Goal: Task Accomplishment & Management: Use online tool/utility

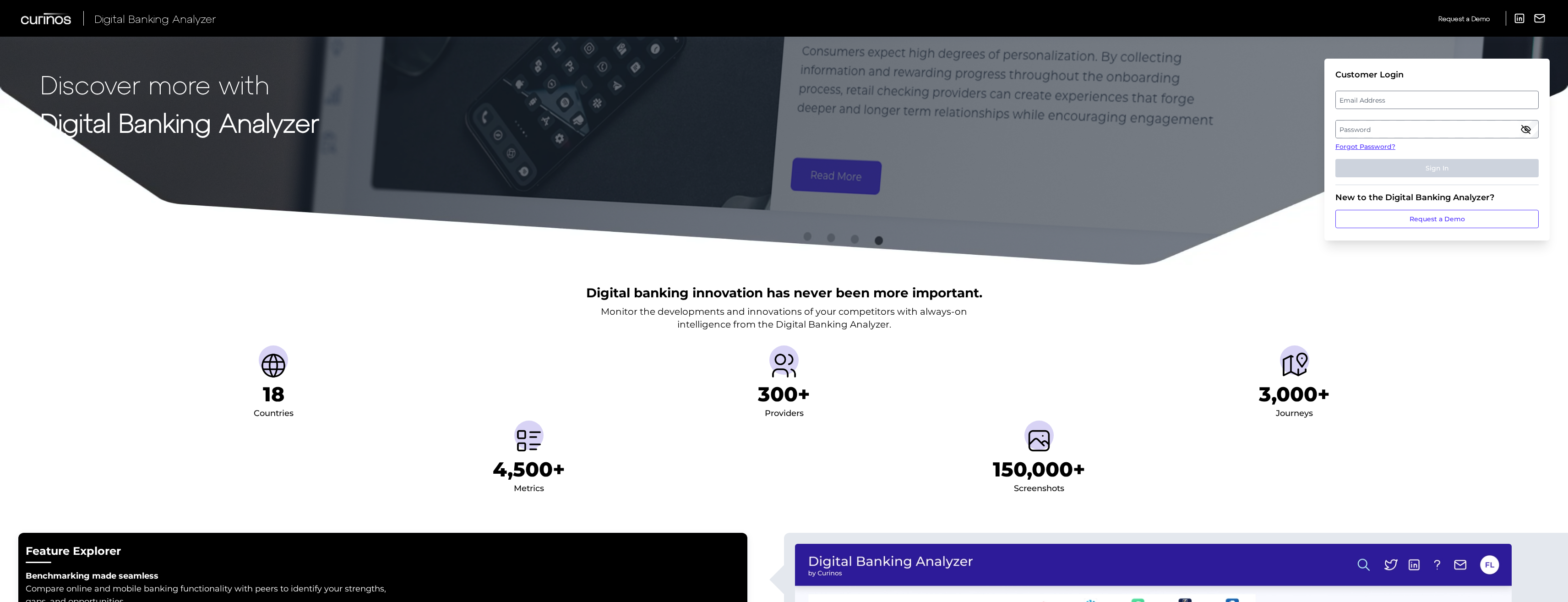
click at [1430, 101] on label "Email Address" at bounding box center [1436, 100] width 202 height 16
click at [1430, 101] on input "email" at bounding box center [1437, 100] width 203 height 18
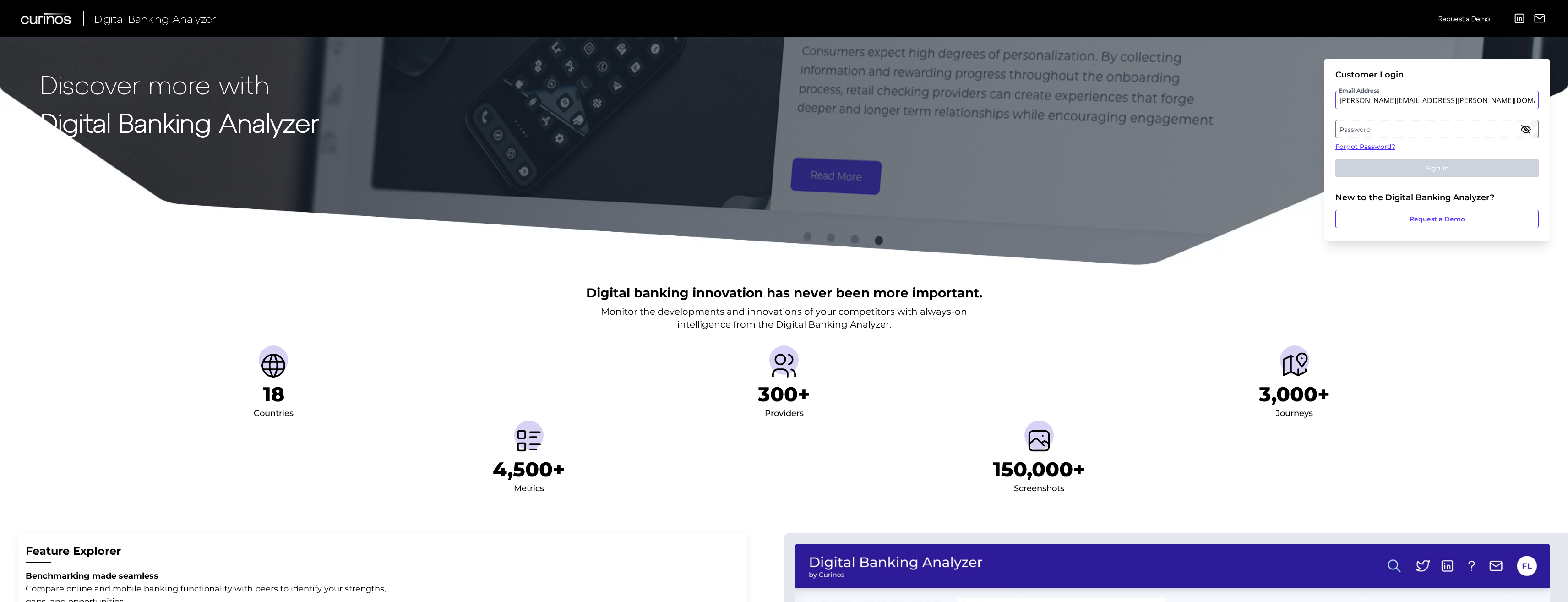
type input "[PERSON_NAME][EMAIL_ADDRESS][PERSON_NAME][DOMAIN_NAME]"
click at [1391, 124] on label "Password" at bounding box center [1436, 129] width 202 height 16
click at [1336, 159] on button "Sign In" at bounding box center [1437, 168] width 203 height 18
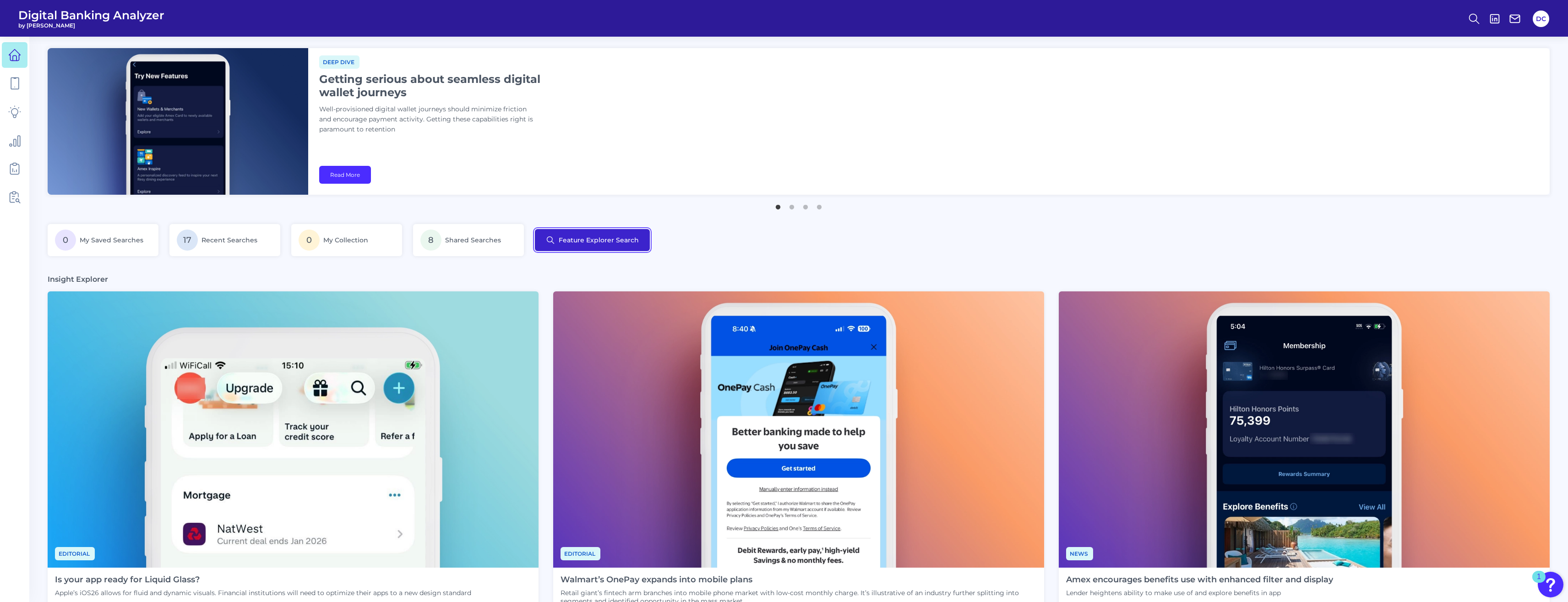
click at [591, 232] on button "Feature Explorer Search" at bounding box center [592, 240] width 115 height 22
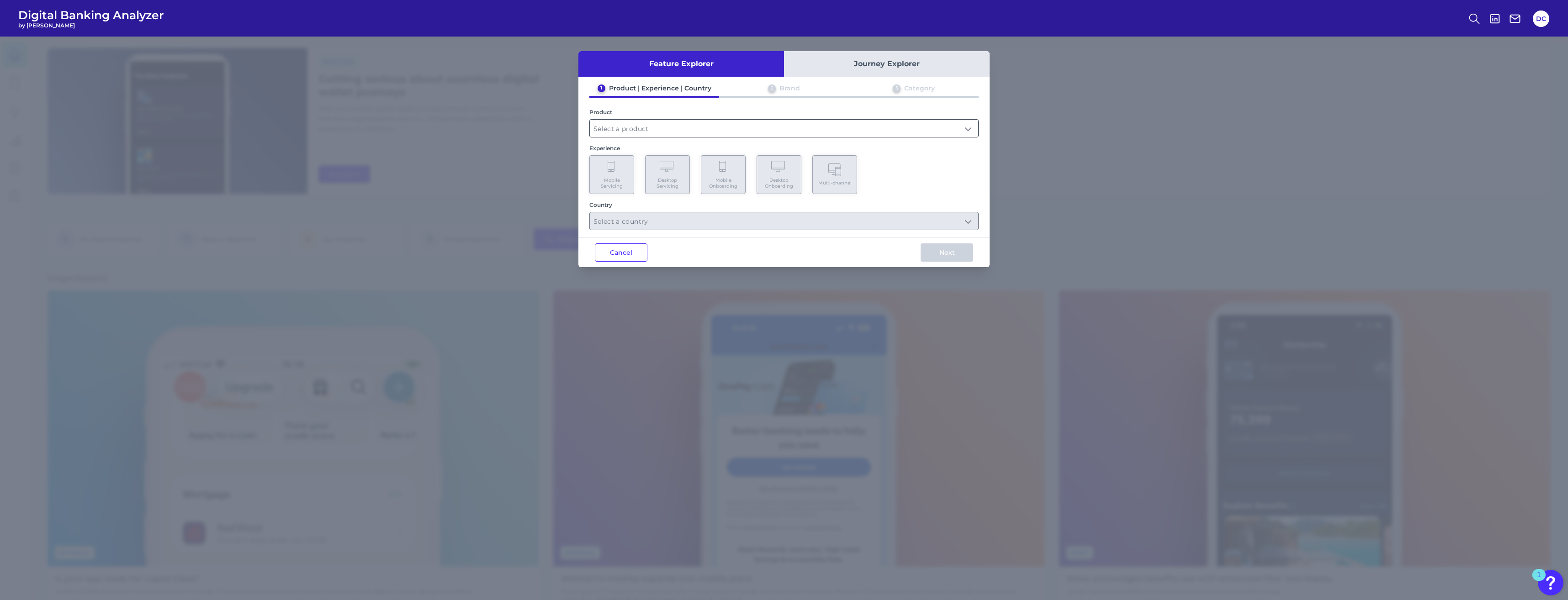
click at [639, 128] on input "text" at bounding box center [784, 128] width 388 height 18
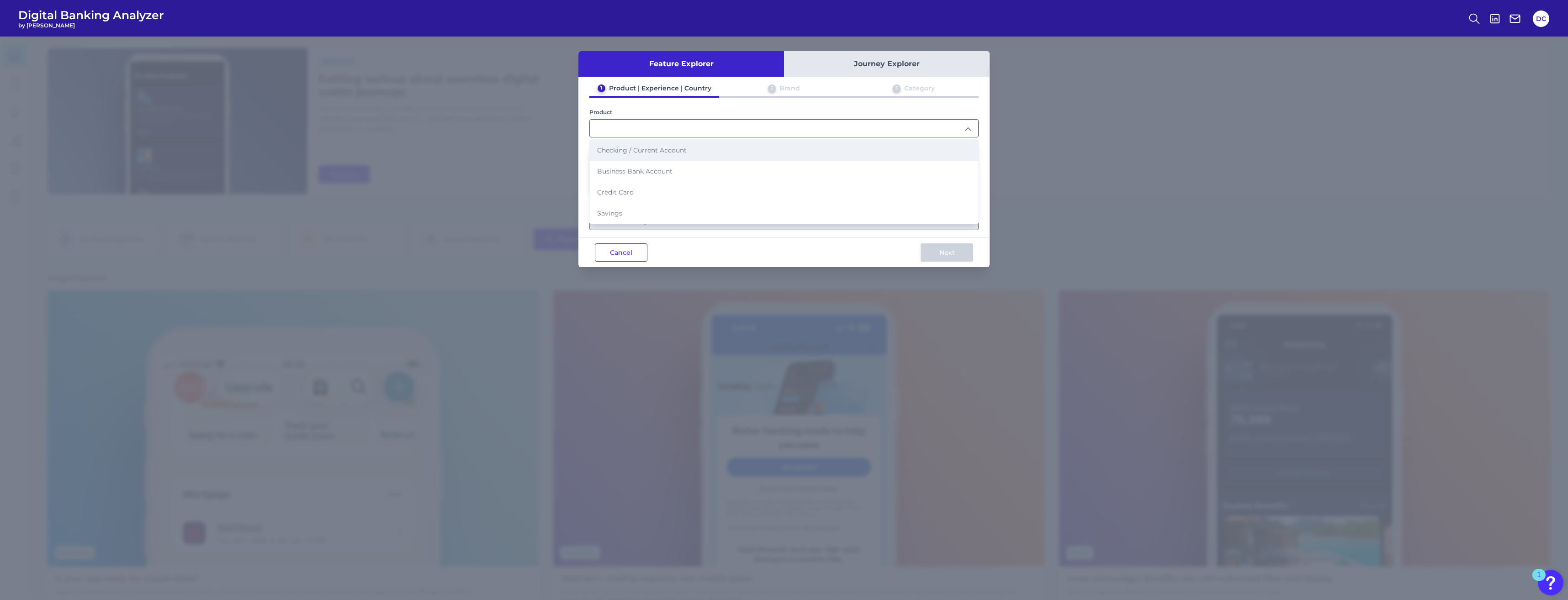
click at [698, 148] on li "Checking / Current Account" at bounding box center [784, 150] width 388 height 21
type input "Checking / Current Account"
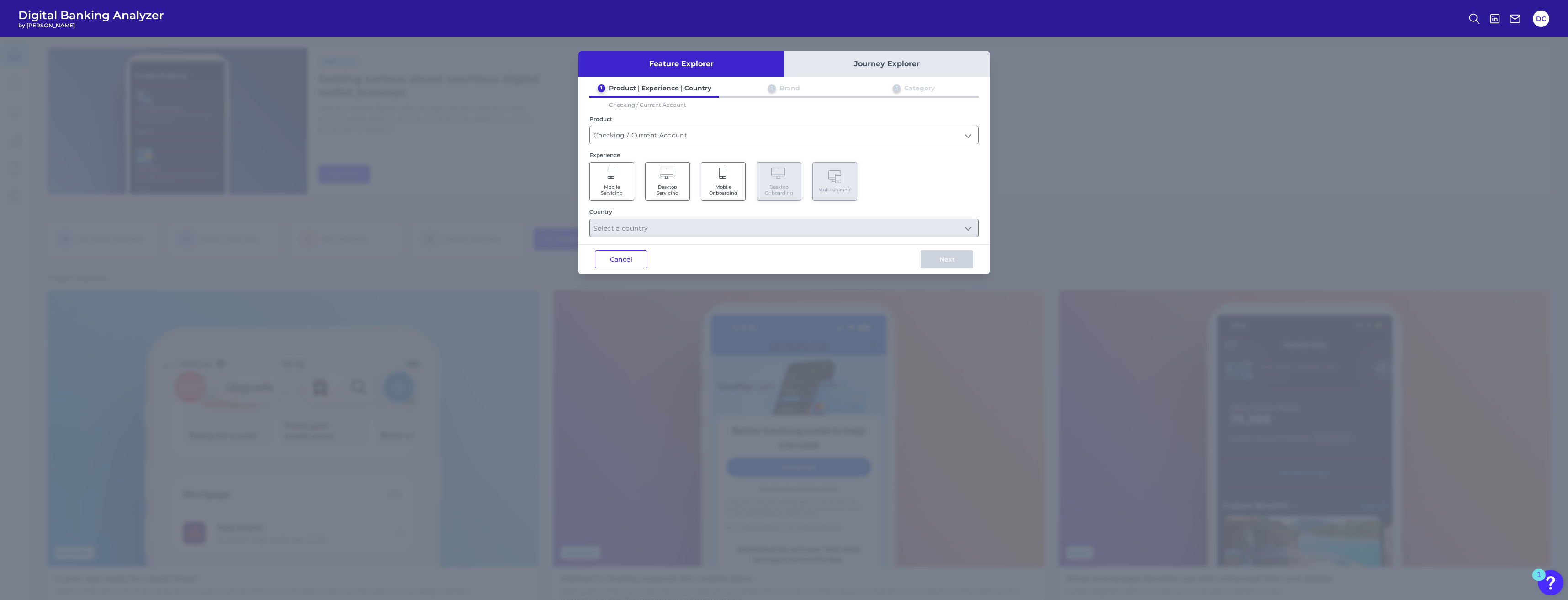
click at [617, 184] on span "Mobile Servicing" at bounding box center [612, 190] width 35 height 12
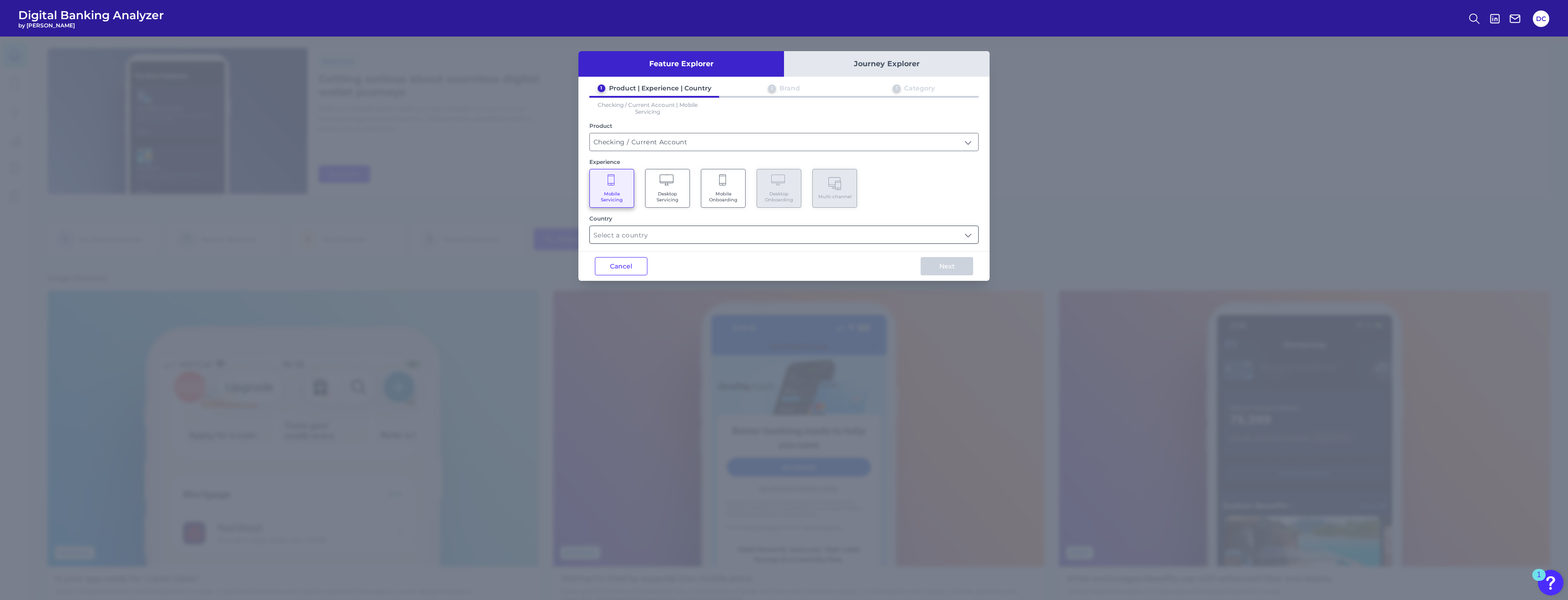
click at [693, 229] on input "text" at bounding box center [784, 235] width 388 height 18
click at [670, 276] on li "[GEOGRAPHIC_DATA]" at bounding box center [784, 277] width 388 height 21
type input "Select all Countries"
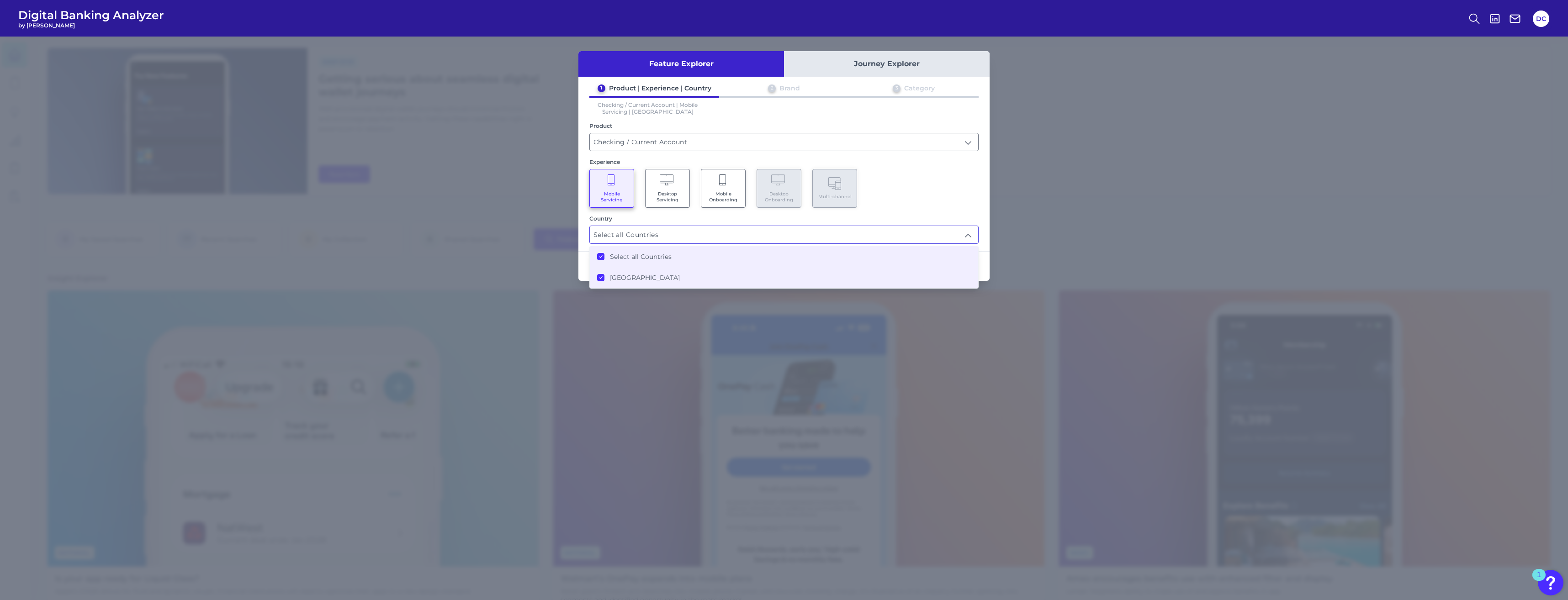
scroll to position [1, 0]
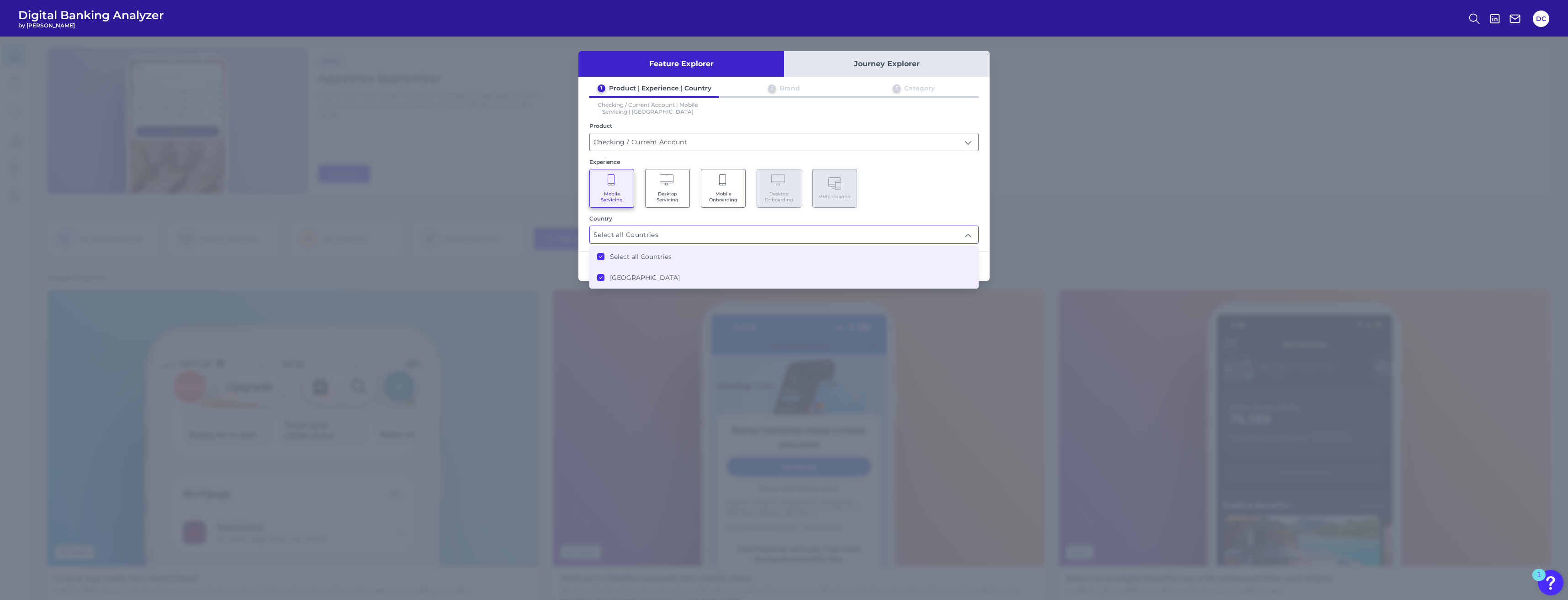
click at [955, 207] on div "Mobile Servicing Desktop Servicing Mobile Onboarding Desktop Onboarding Multi-c…" at bounding box center [783, 189] width 389 height 39
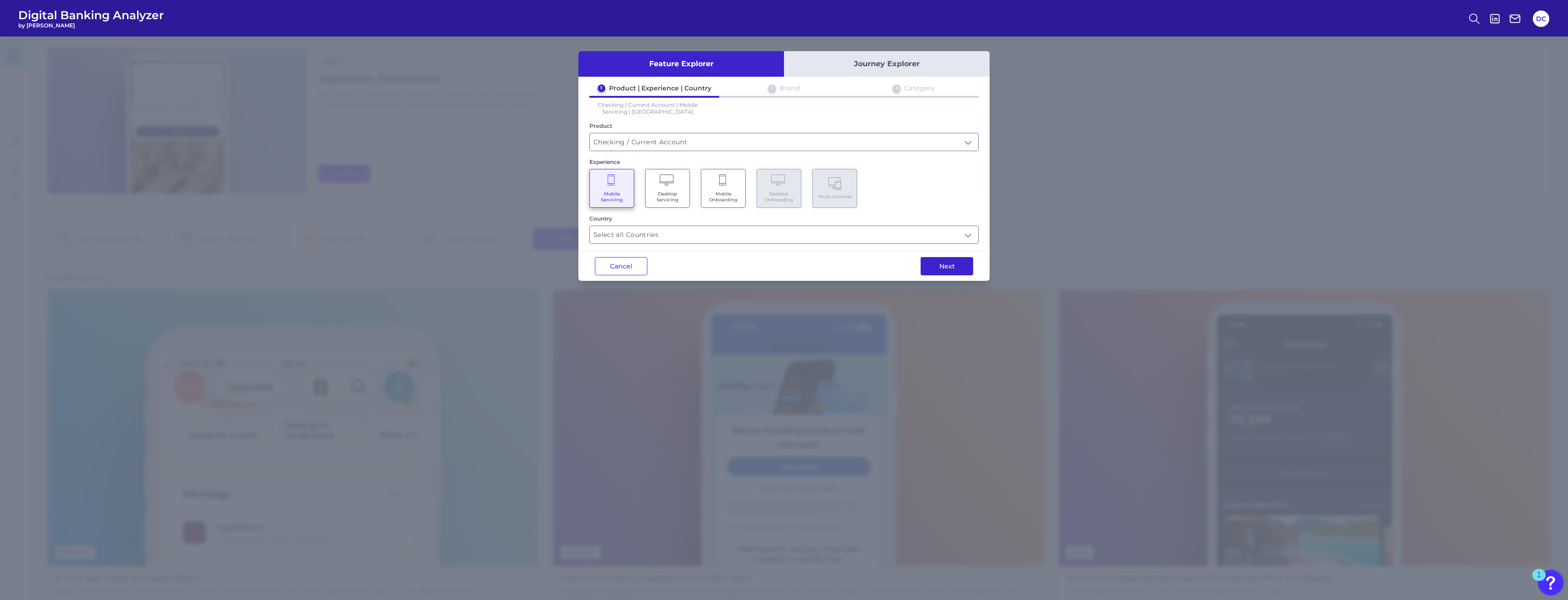
click at [950, 263] on button "Next" at bounding box center [947, 267] width 52 height 18
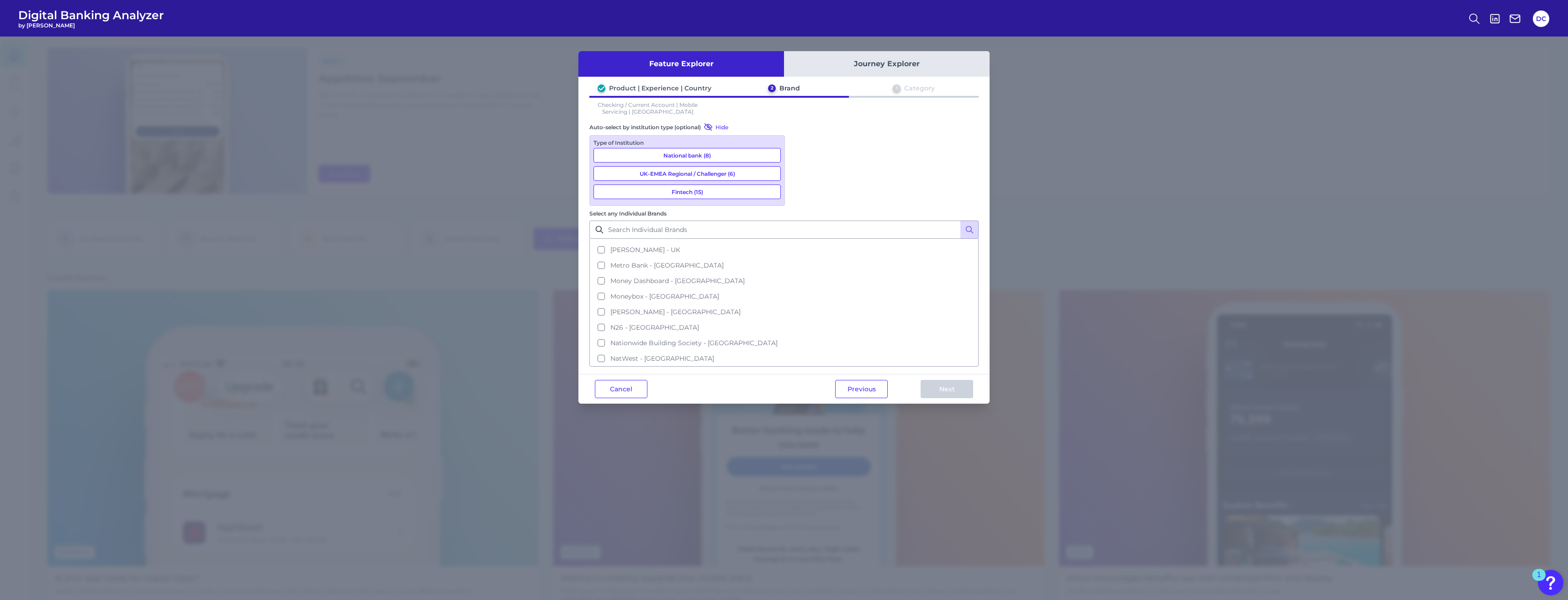
scroll to position [274, 0]
click at [861, 338] on button "Santander - [GEOGRAPHIC_DATA]" at bounding box center [784, 346] width 387 height 16
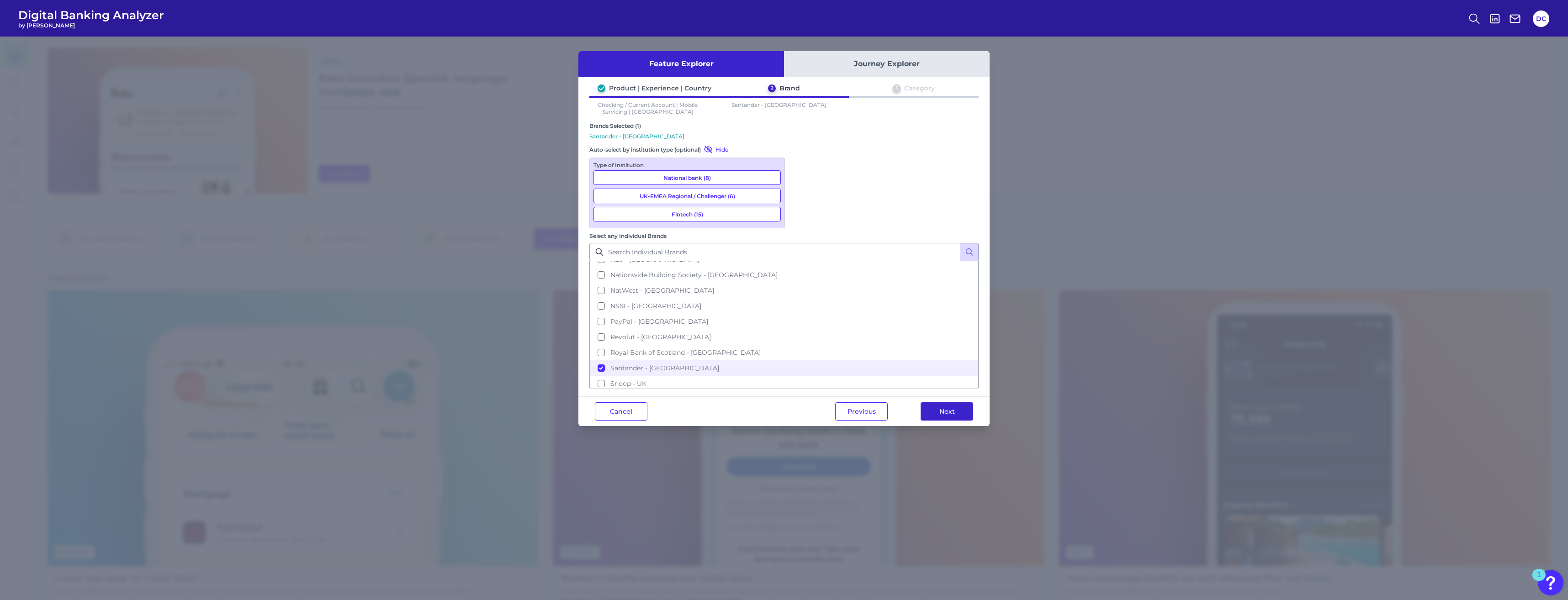
click at [951, 402] on button "Next" at bounding box center [947, 411] width 52 height 18
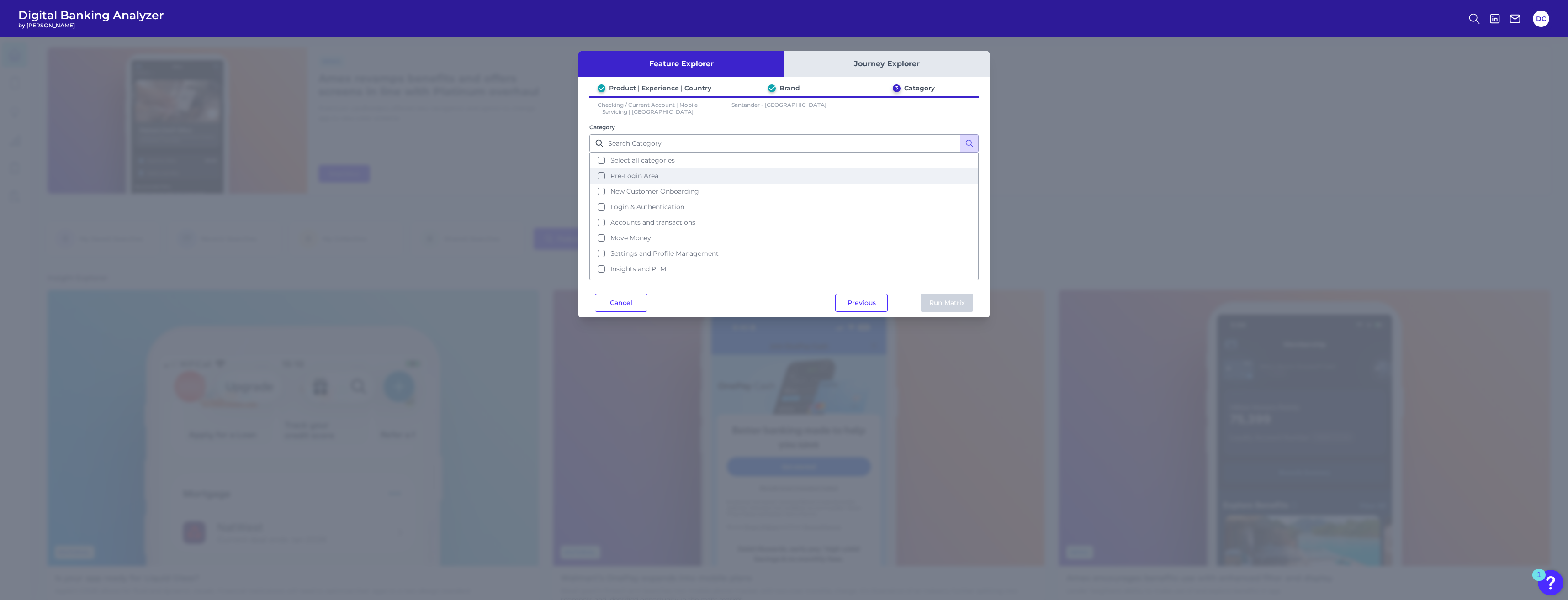
scroll to position [0, 0]
click at [706, 156] on button "Select all categories" at bounding box center [784, 161] width 387 height 16
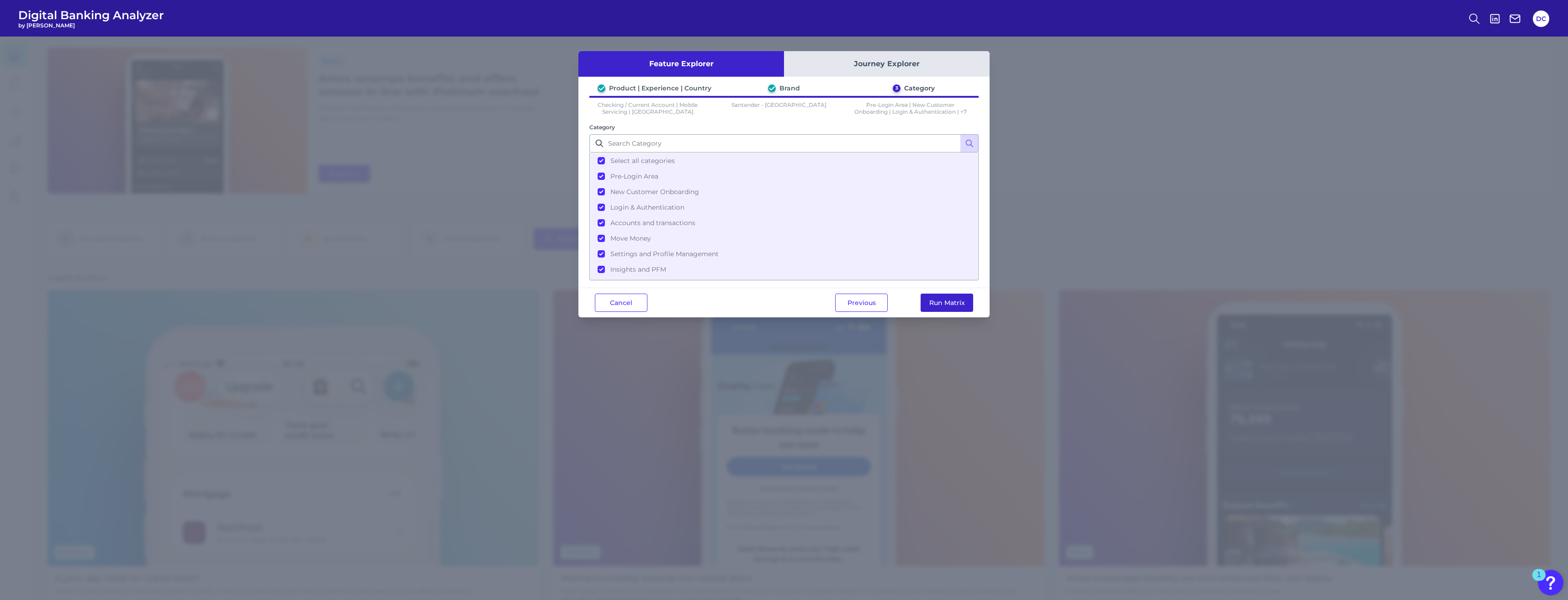
click at [945, 299] on button "Run Matrix" at bounding box center [947, 303] width 52 height 18
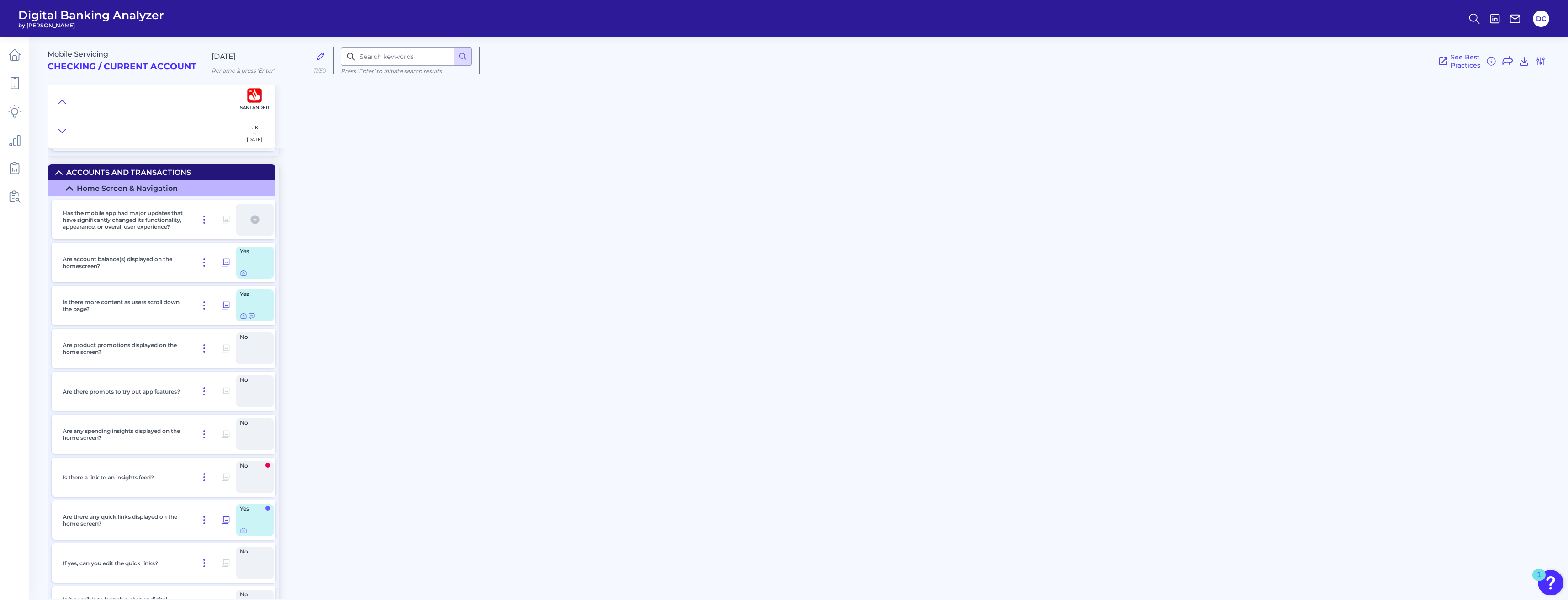
scroll to position [1690, 0]
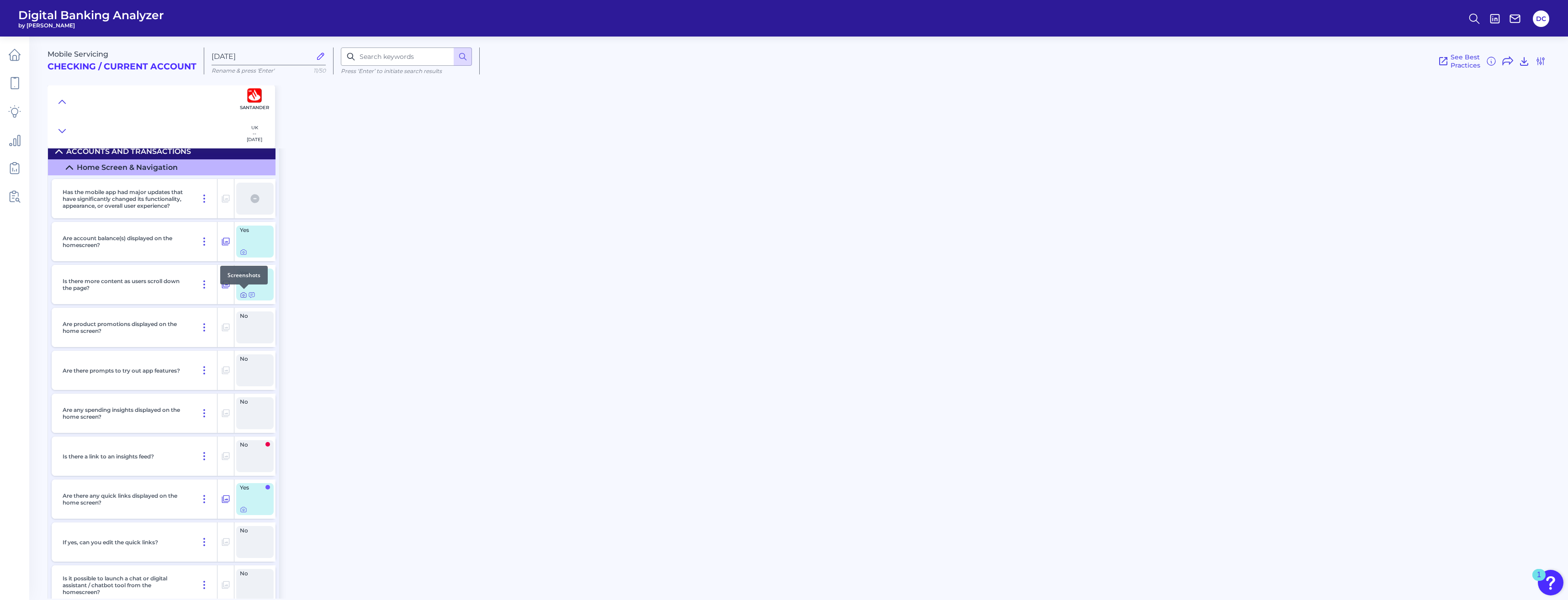
click at [241, 295] on icon at bounding box center [243, 295] width 5 height 5
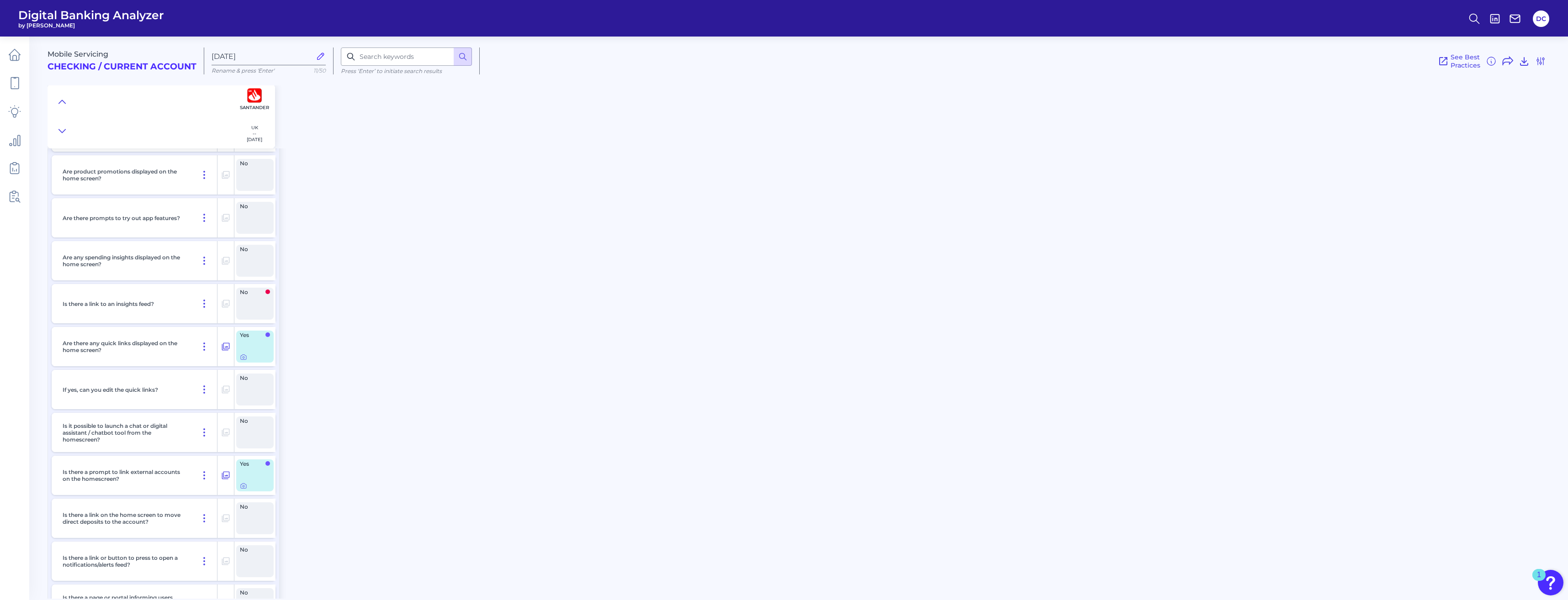
scroll to position [1872, 0]
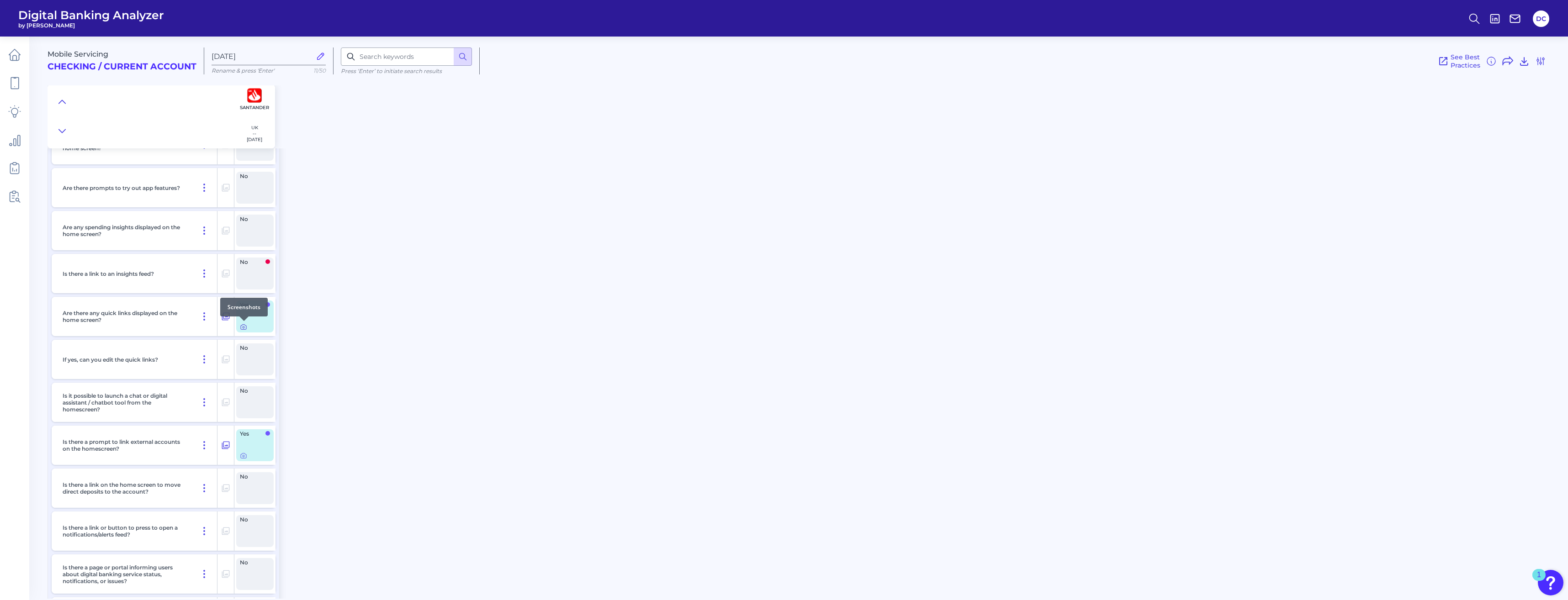
click at [242, 330] on icon at bounding box center [243, 327] width 7 height 7
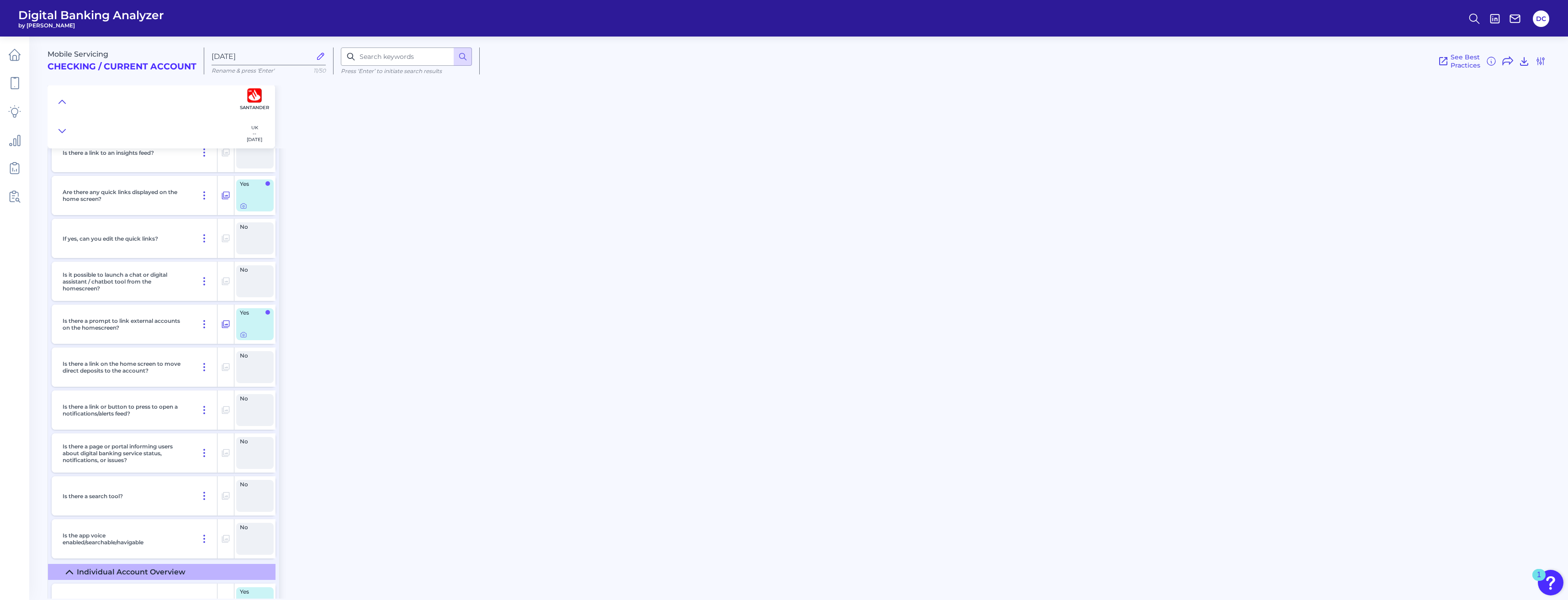
scroll to position [2010, 0]
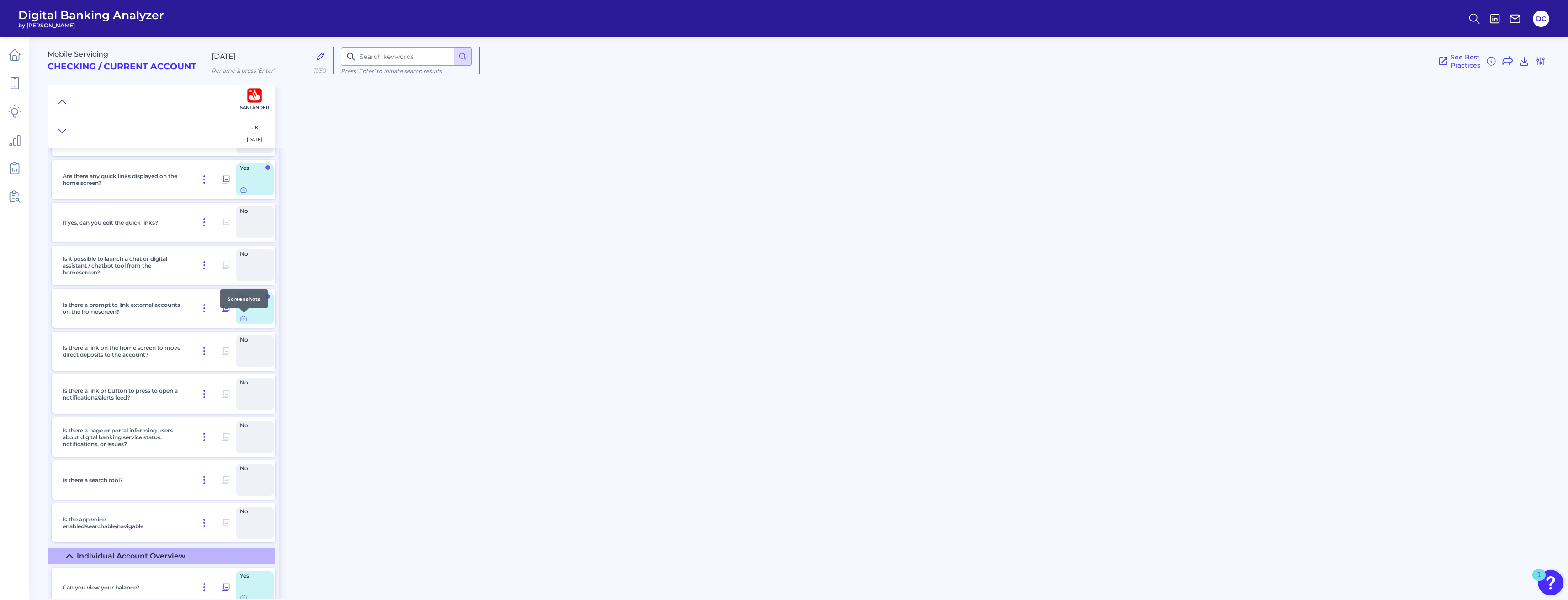
click at [240, 320] on icon at bounding box center [243, 319] width 7 height 7
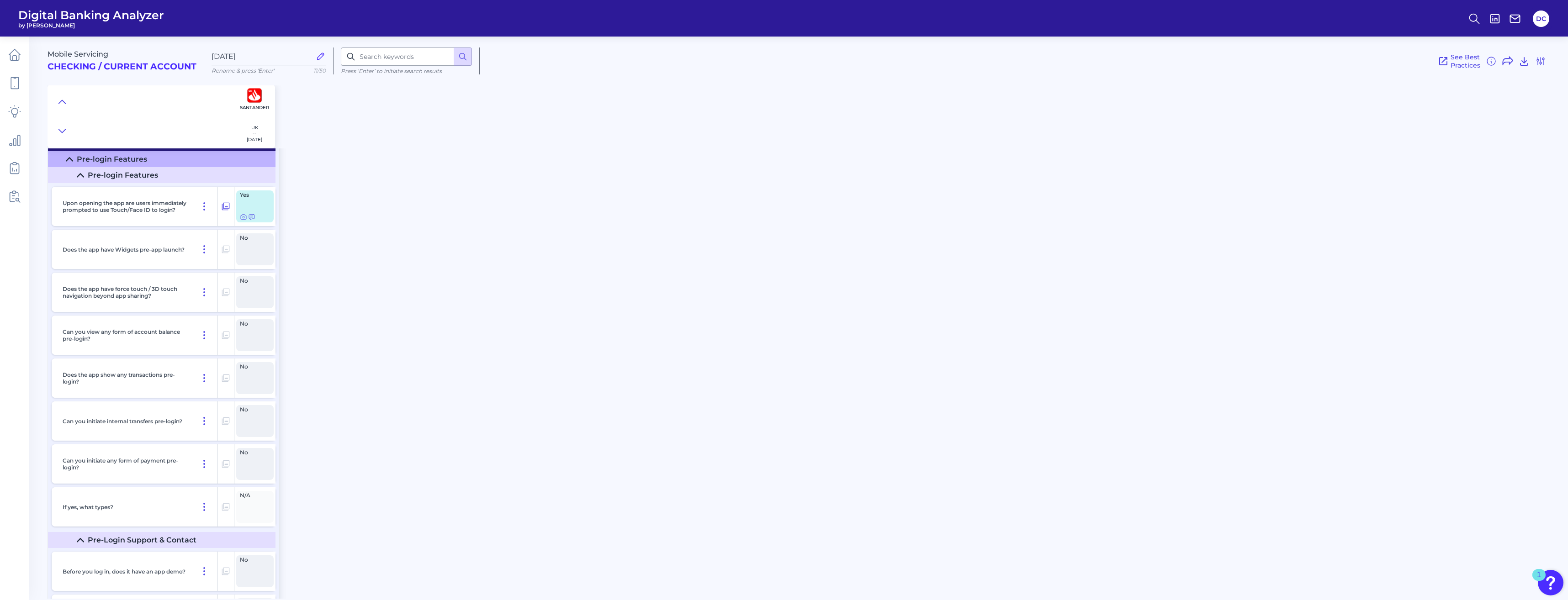
scroll to position [0, 0]
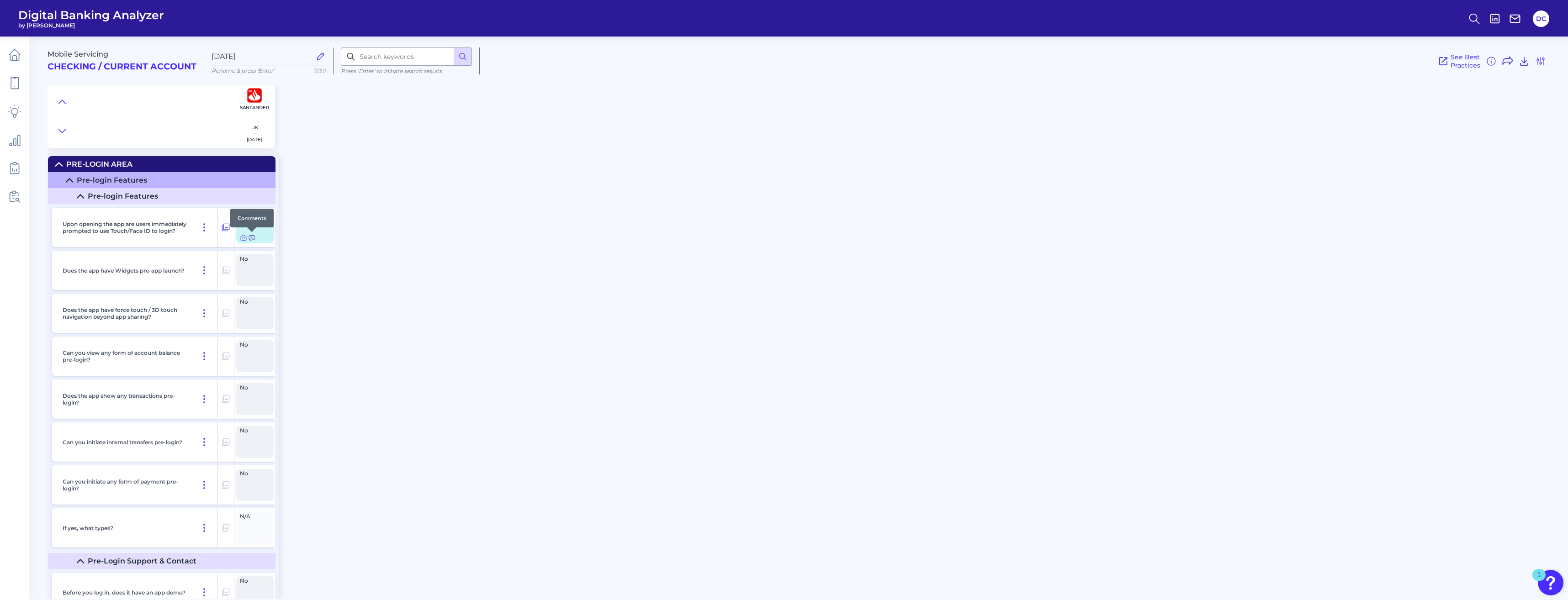
click at [248, 240] on icon at bounding box center [252, 238] width 7 height 7
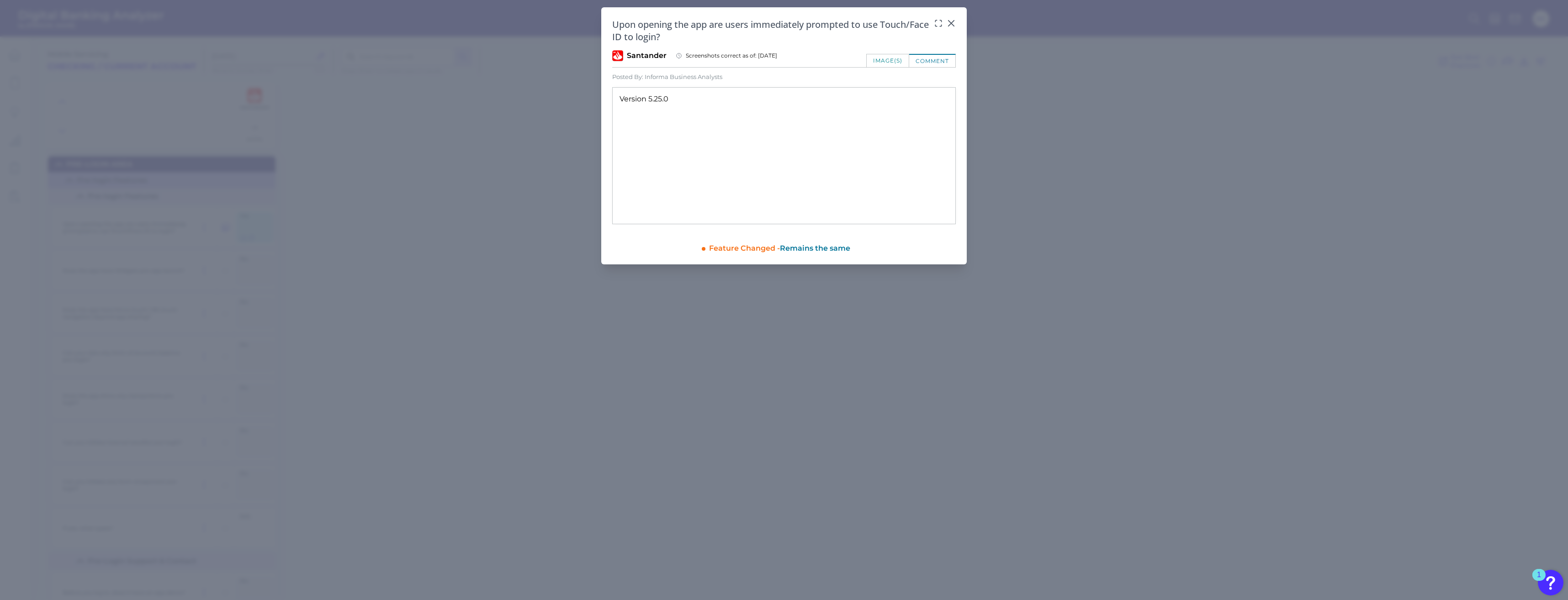
click at [884, 61] on div "image(s)" at bounding box center [887, 61] width 43 height 13
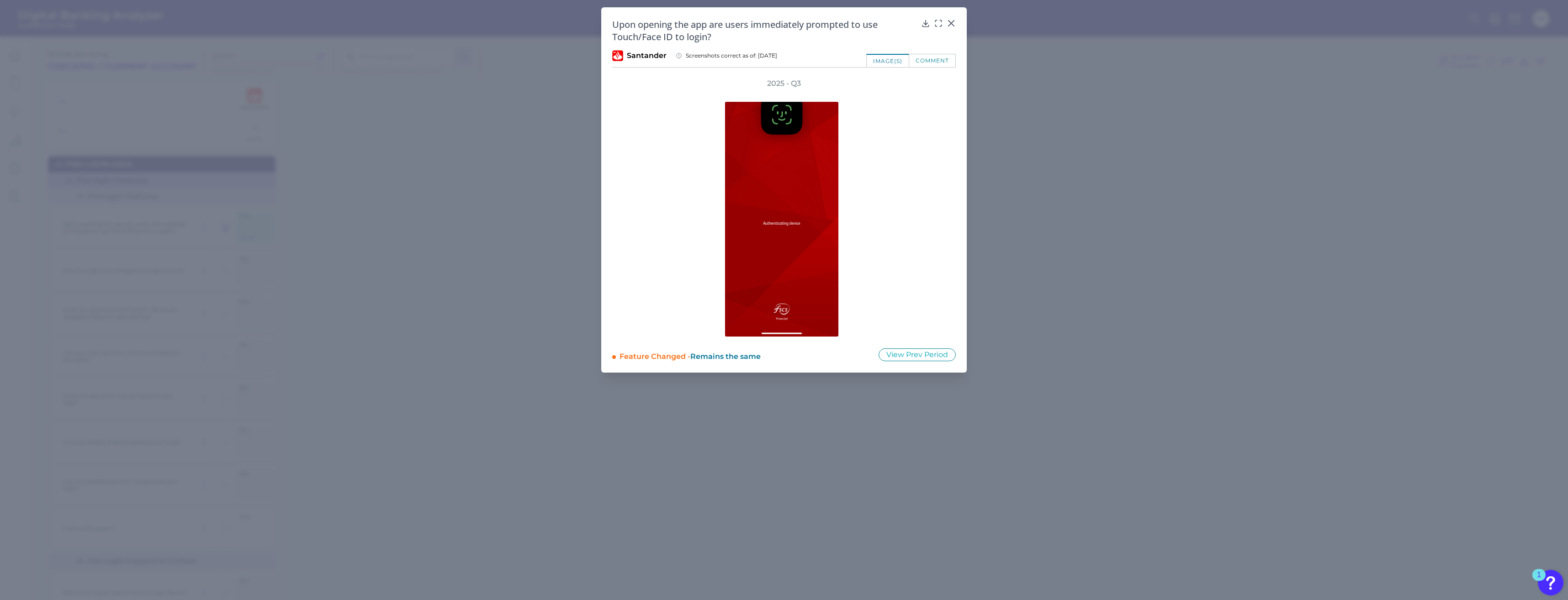
click at [884, 61] on div "image(s)" at bounding box center [887, 61] width 43 height 13
click at [950, 23] on icon at bounding box center [951, 23] width 9 height 9
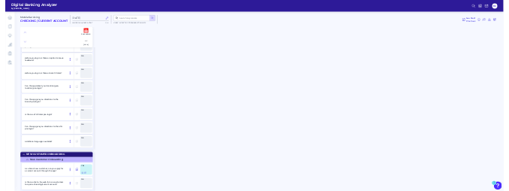
scroll to position [1651, 0]
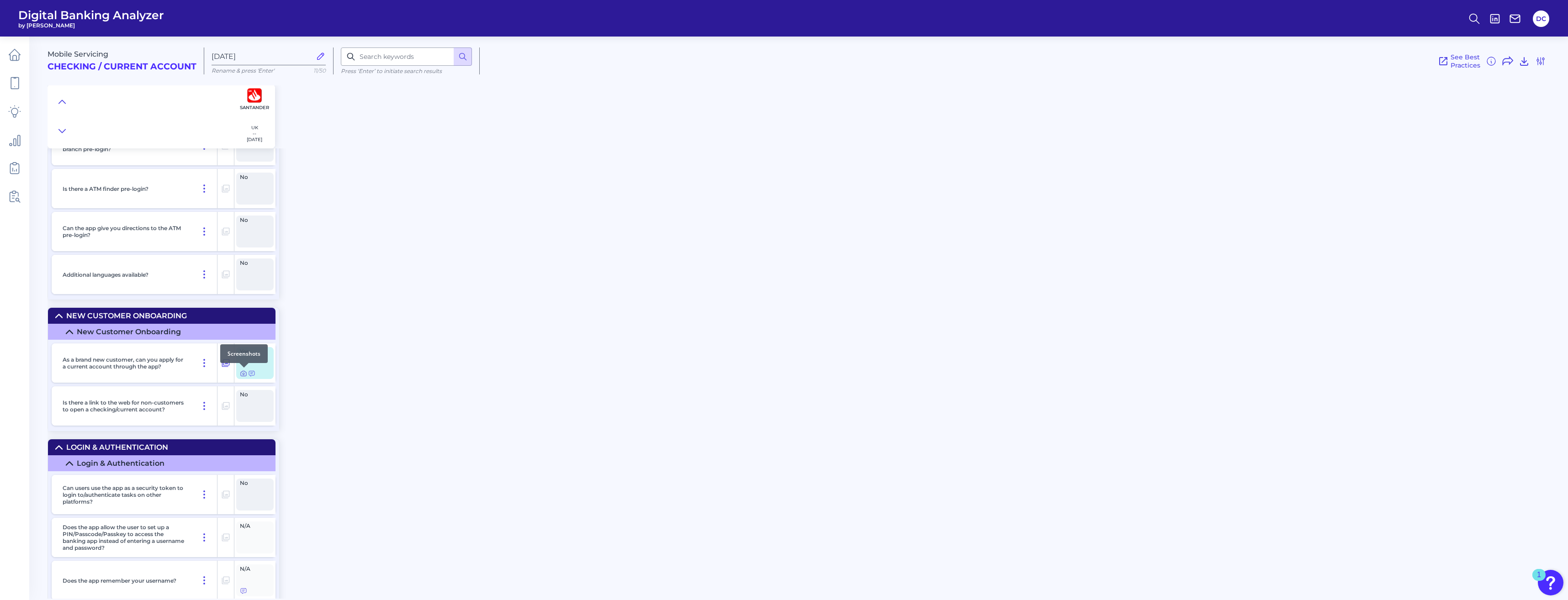
click at [243, 375] on icon at bounding box center [243, 374] width 7 height 7
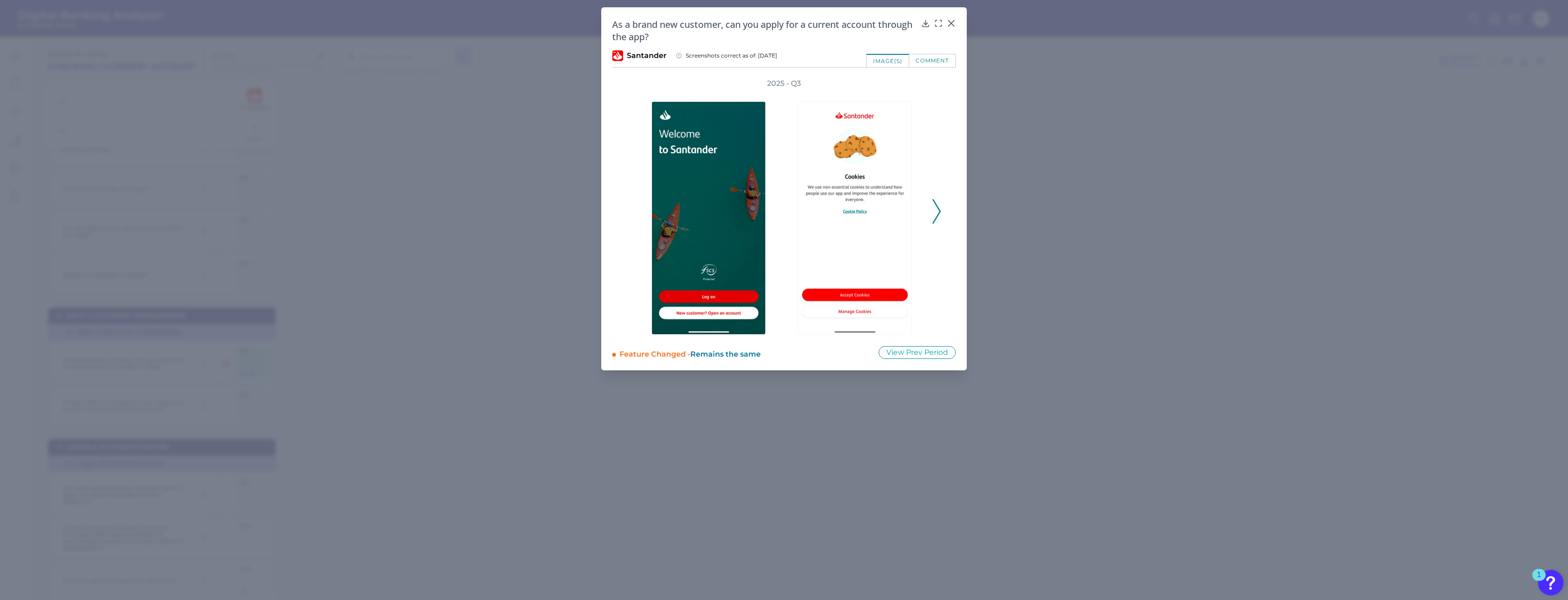
click at [938, 209] on polyline at bounding box center [936, 212] width 7 height 23
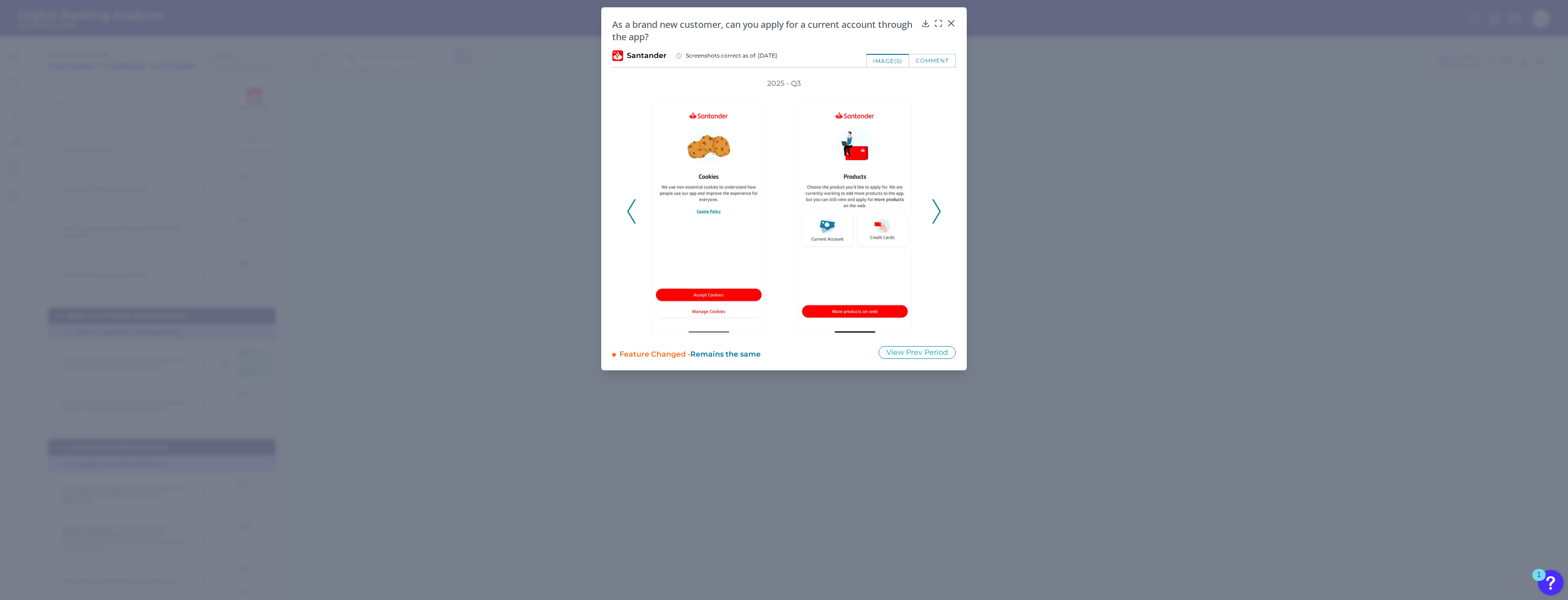
click at [936, 215] on icon at bounding box center [937, 211] width 9 height 25
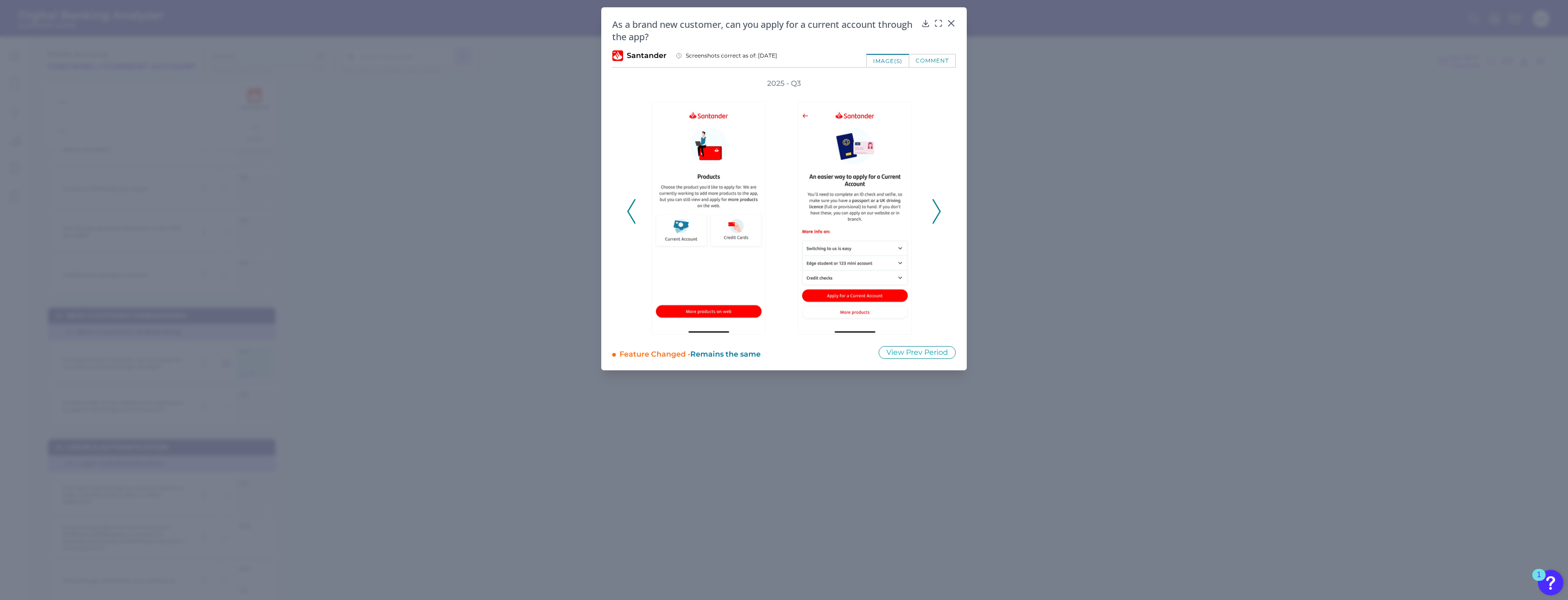
click at [936, 215] on icon at bounding box center [937, 211] width 9 height 25
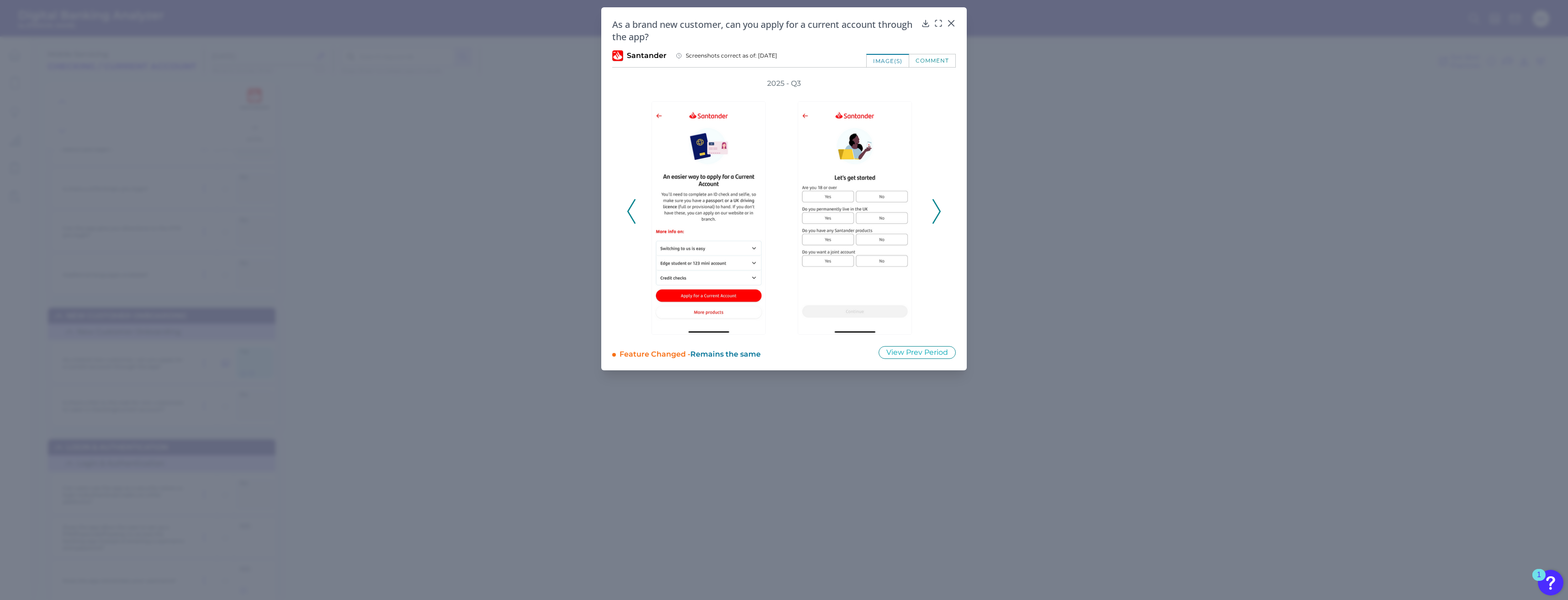
click at [936, 215] on icon at bounding box center [937, 211] width 9 height 25
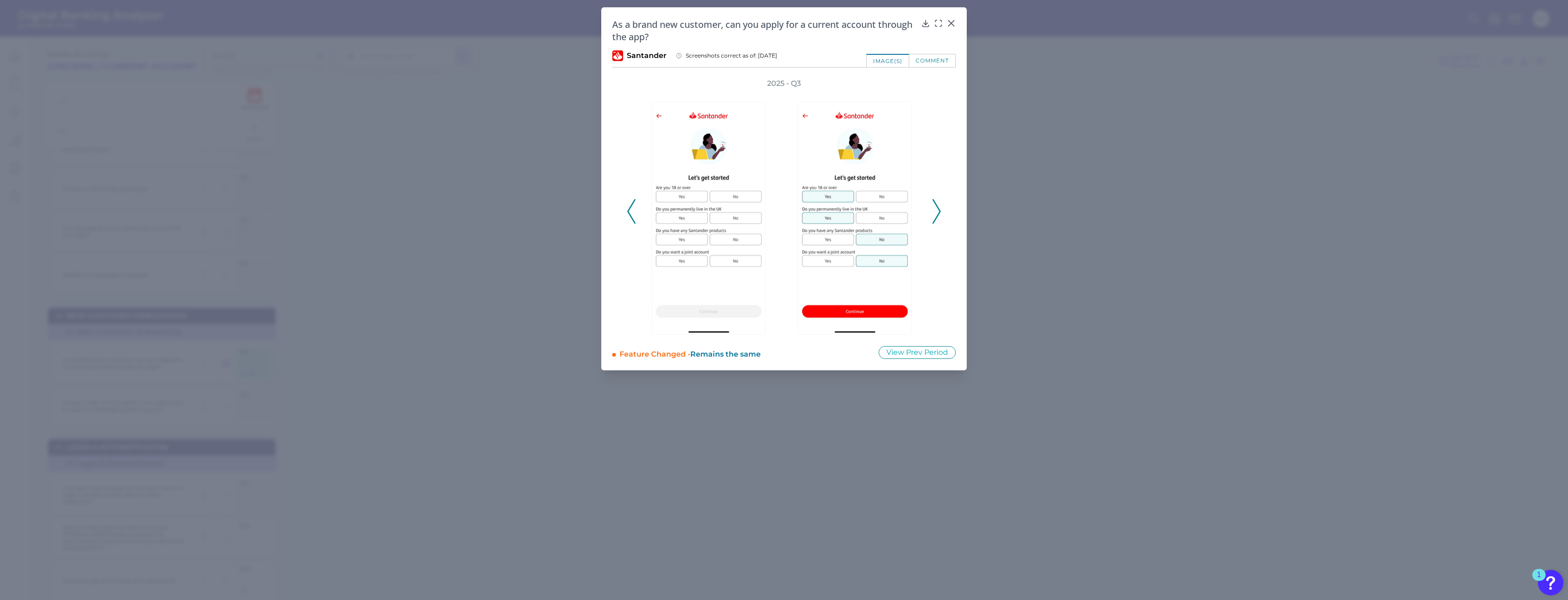
click at [628, 211] on polyline at bounding box center [631, 212] width 7 height 23
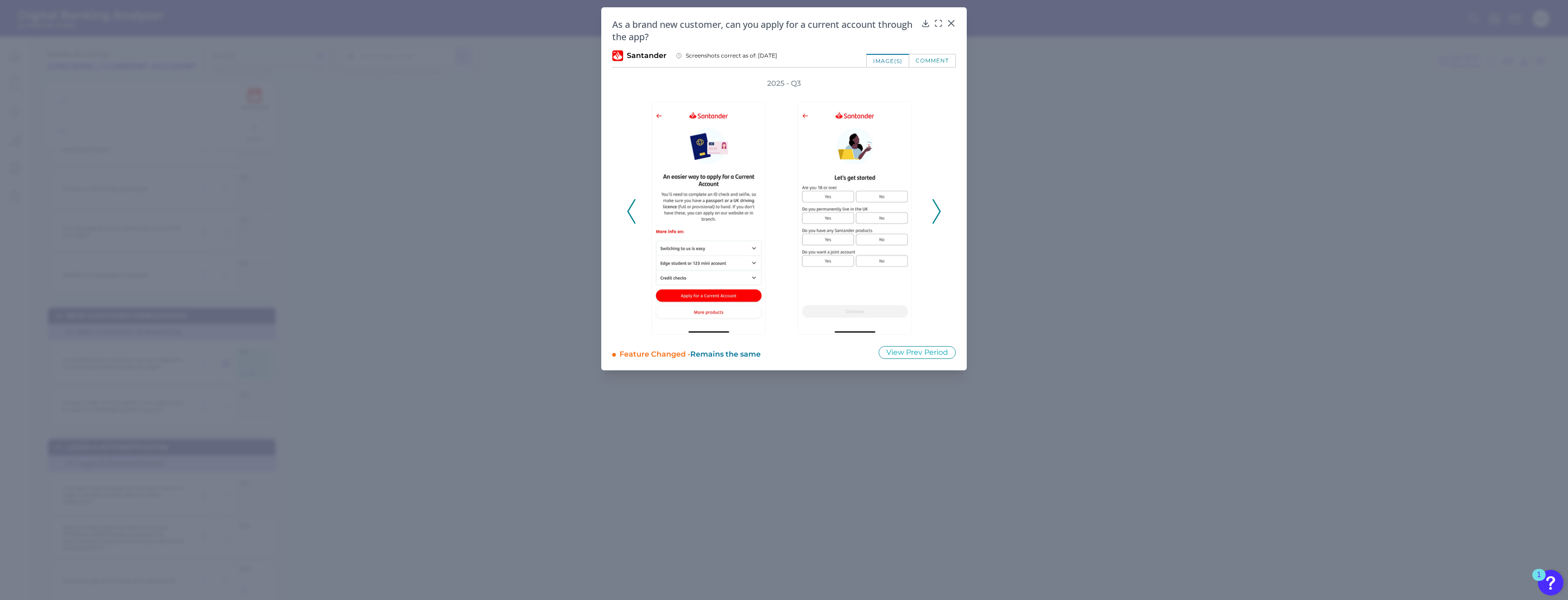
click at [941, 214] on div "2025 - Q3" at bounding box center [784, 206] width 343 height 256
click at [934, 214] on icon at bounding box center [937, 211] width 9 height 25
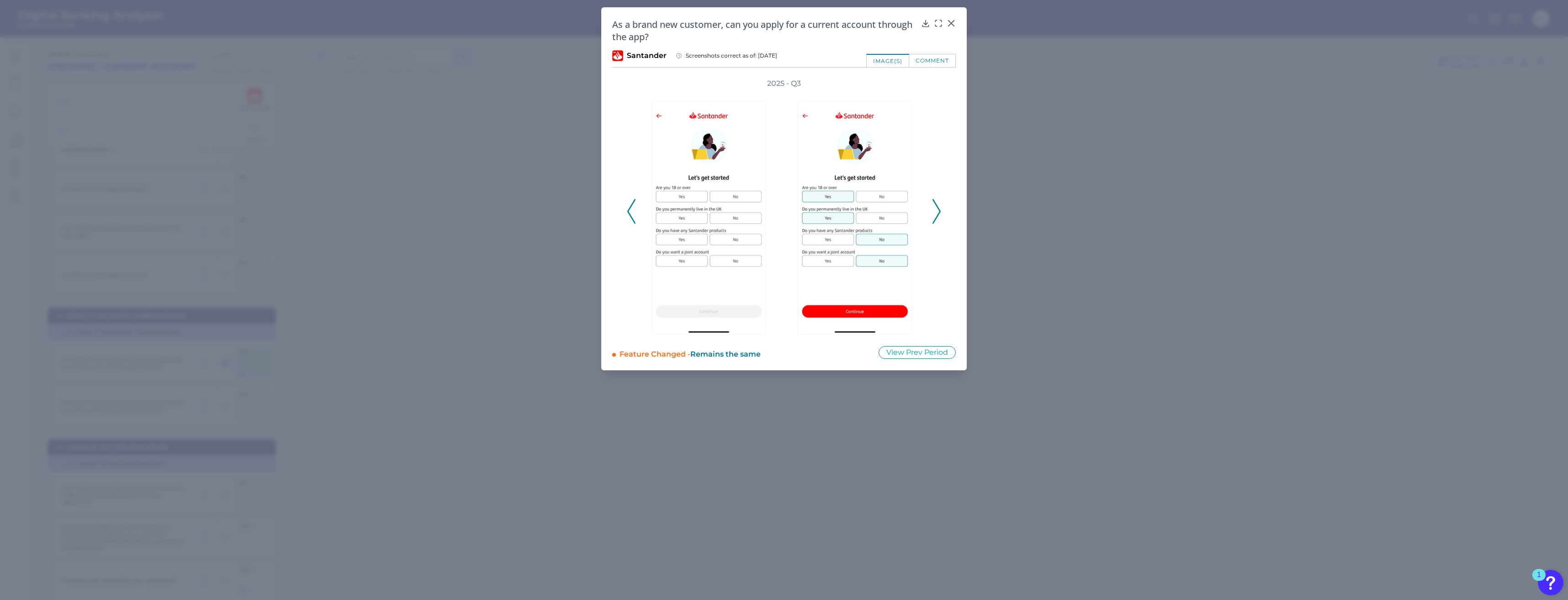
click at [934, 214] on icon at bounding box center [937, 211] width 9 height 25
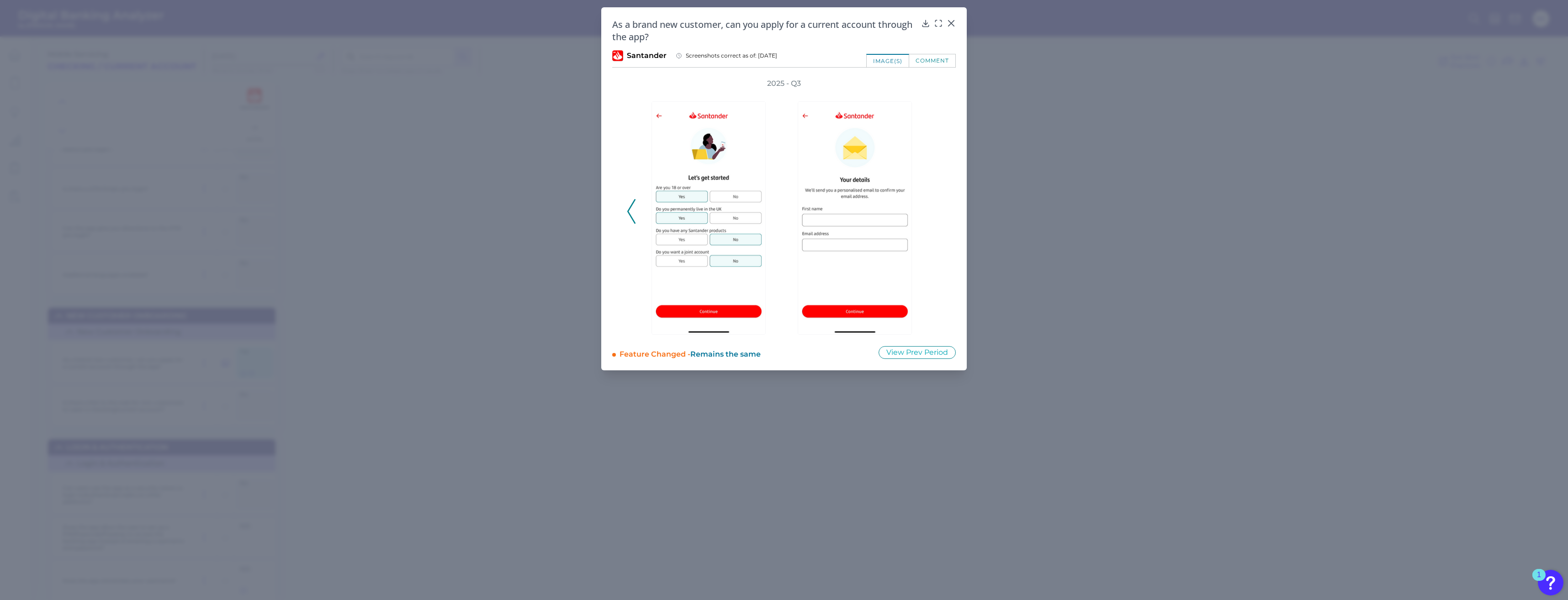
click at [934, 214] on div "2025 - Q3" at bounding box center [784, 206] width 314 height 256
click at [629, 212] on icon at bounding box center [632, 211] width 9 height 25
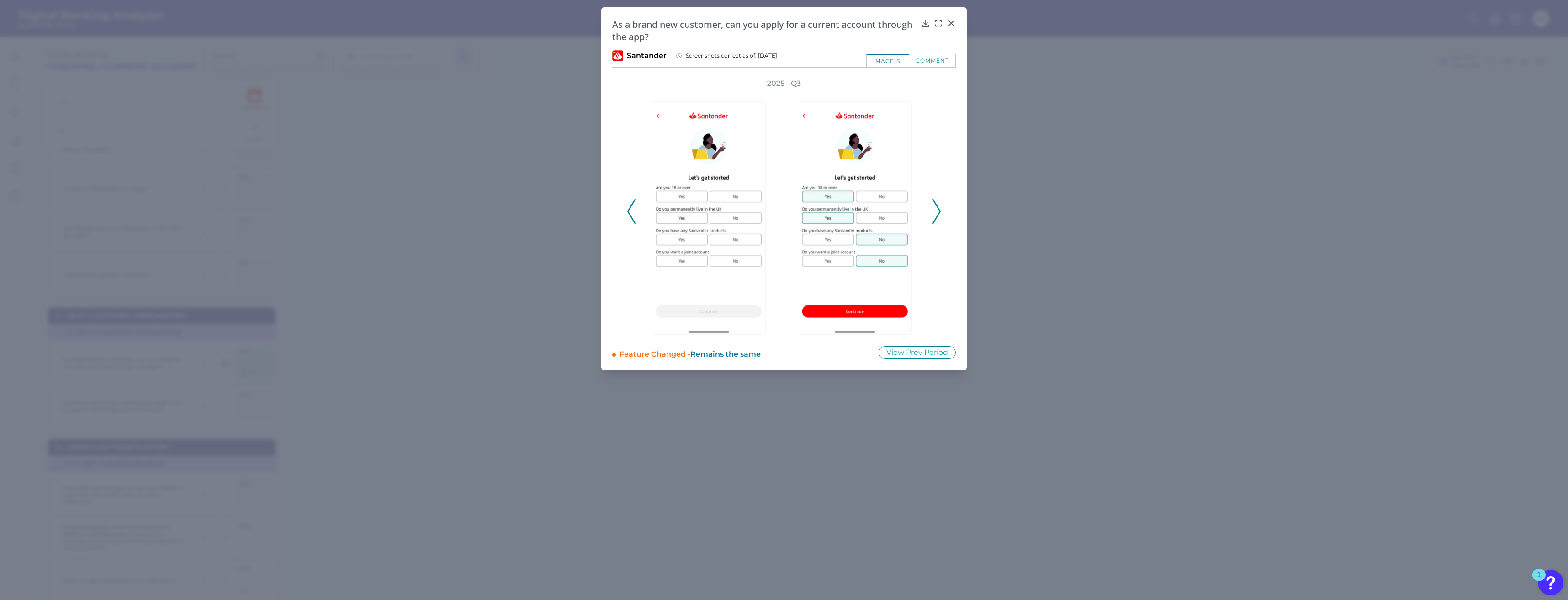
click at [629, 212] on icon at bounding box center [632, 211] width 9 height 25
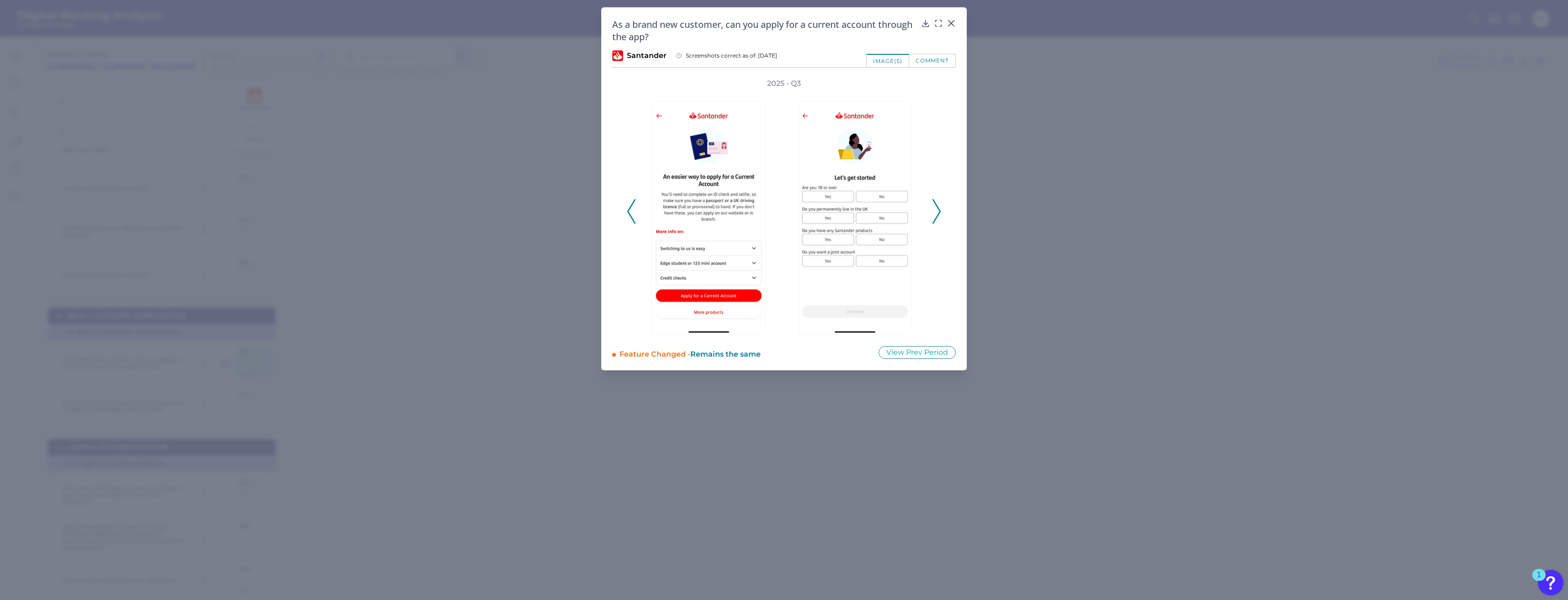
click at [629, 212] on icon at bounding box center [632, 211] width 9 height 25
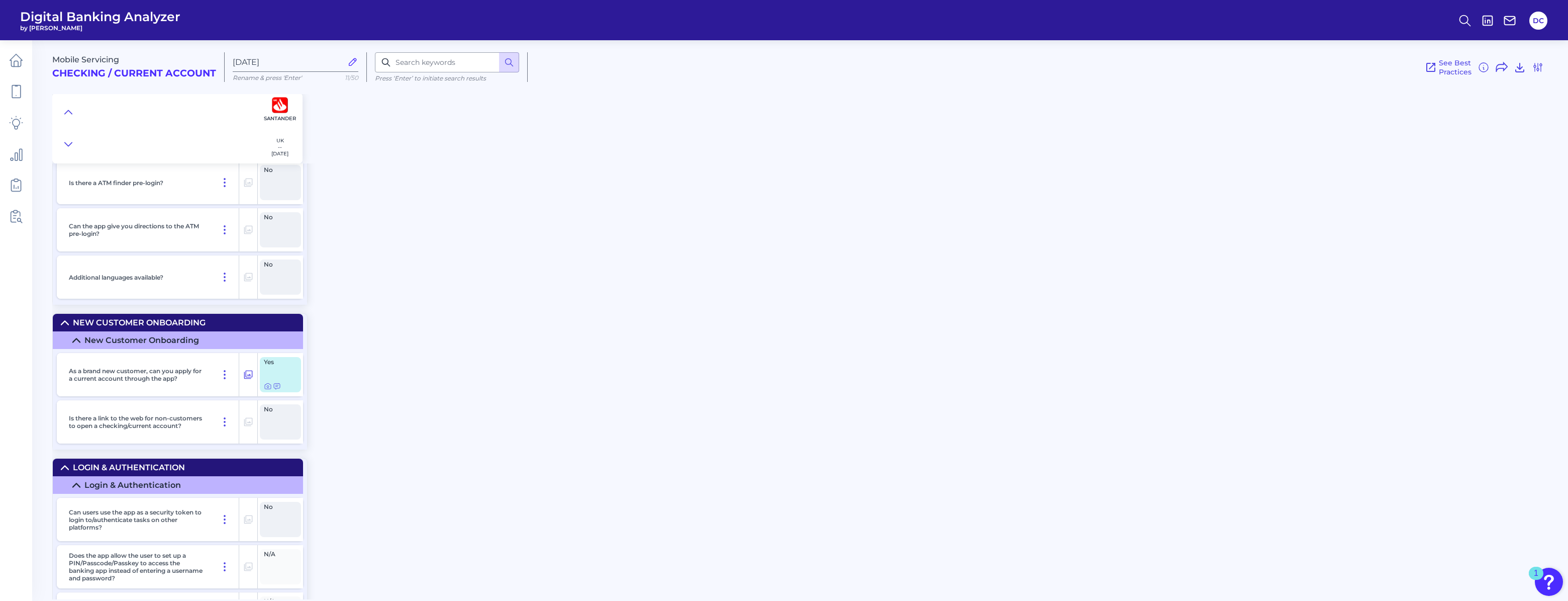
scroll to position [1132, 0]
drag, startPoint x: 859, startPoint y: 1, endPoint x: 941, endPoint y: 337, distance: 345.9
click at [941, 337] on div "Mobile Servicing Checking / Current Account [DATE] Rename & press 'Enter' 11/50…" at bounding box center [810, 316] width 1516 height 567
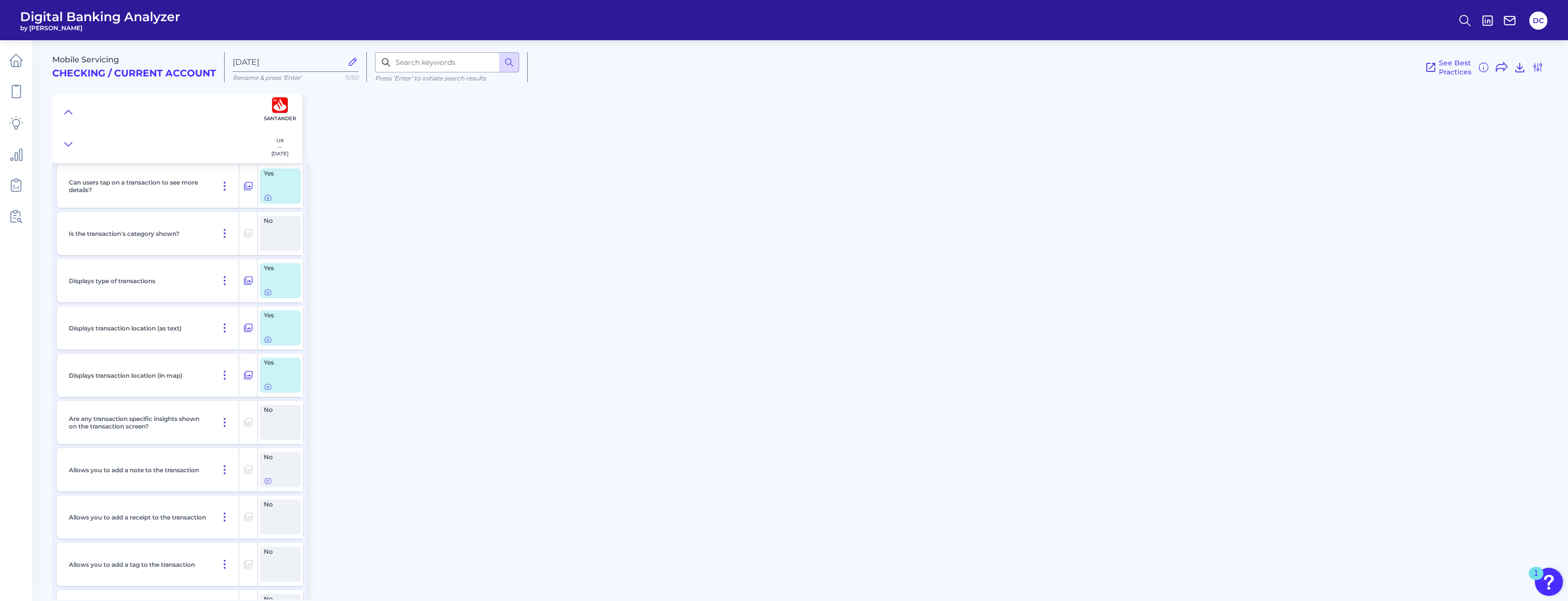
scroll to position [3966, 0]
